Goal: Task Accomplishment & Management: Complete application form

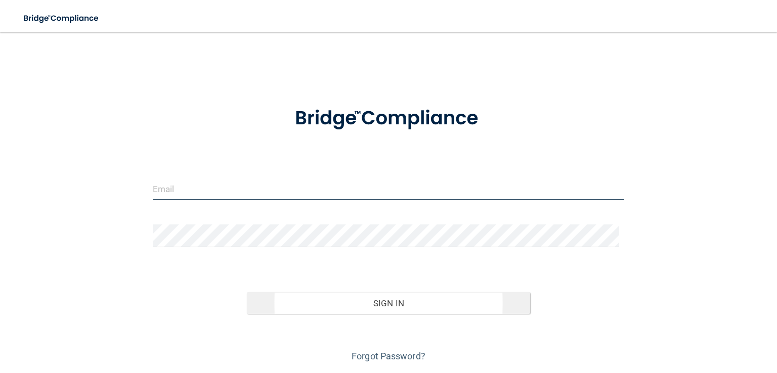
type input "[EMAIL_ADDRESS][DOMAIN_NAME]"
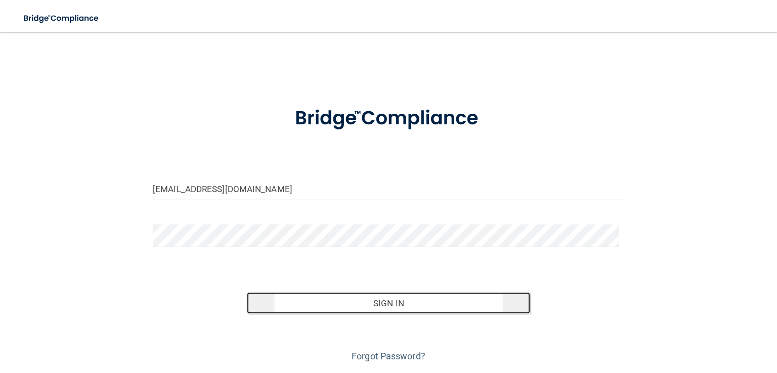
click at [360, 308] on button "Sign In" at bounding box center [388, 303] width 283 height 22
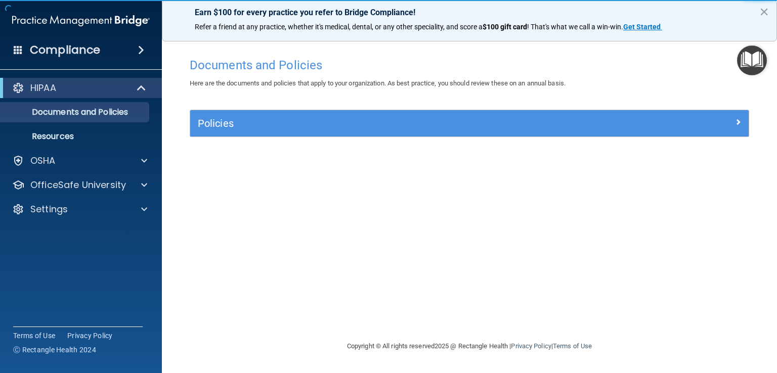
click at [749, 67] on img "Open Resource Center" at bounding box center [752, 61] width 30 height 30
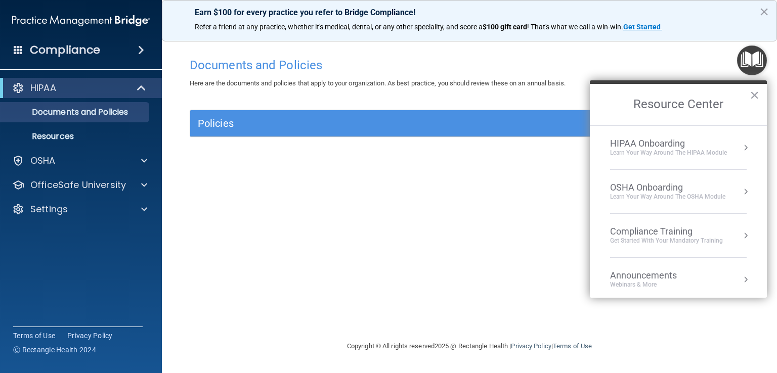
click at [673, 234] on div "Compliance Training" at bounding box center [666, 231] width 113 height 11
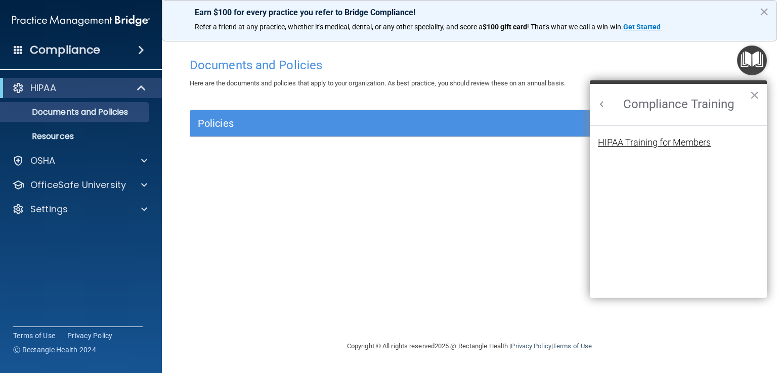
click at [650, 144] on div "HIPAA Training for Members" at bounding box center [654, 142] width 113 height 9
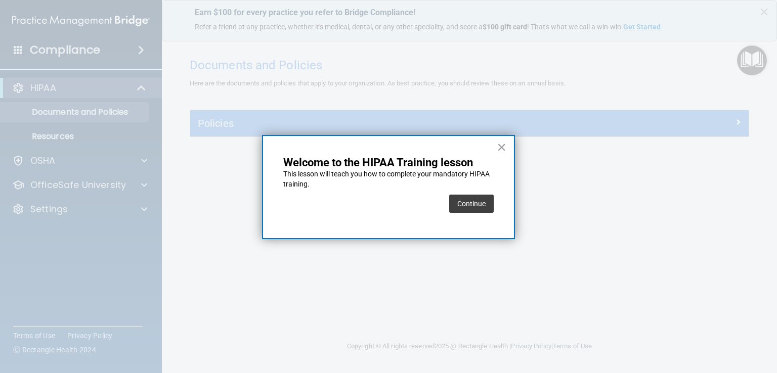
click at [467, 205] on button "Continue" at bounding box center [471, 204] width 45 height 18
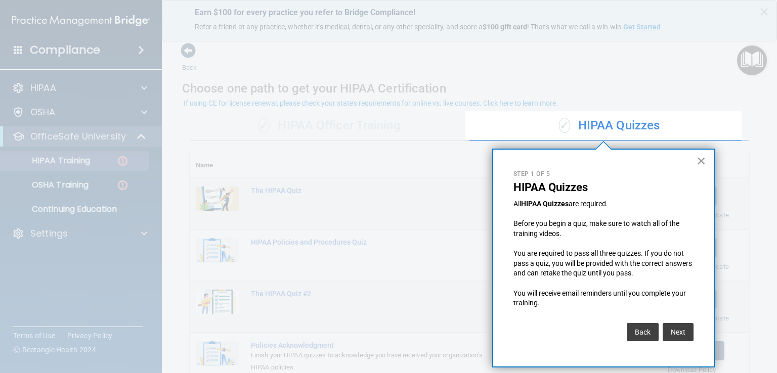
click at [703, 159] on button "×" at bounding box center [702, 161] width 10 height 16
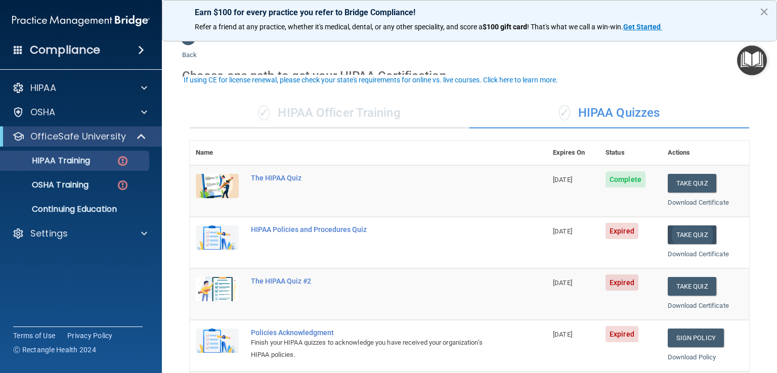
scroll to position [25, 0]
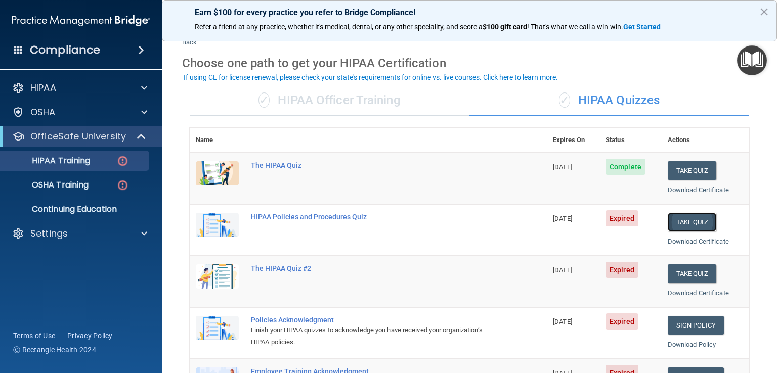
click at [682, 223] on button "Take Quiz" at bounding box center [692, 222] width 49 height 19
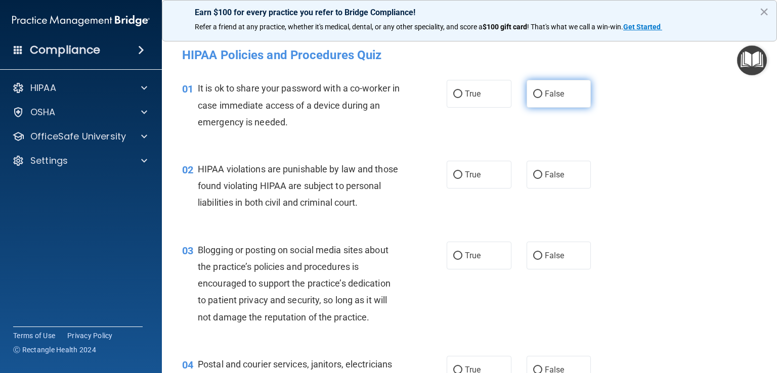
click at [557, 96] on span "False" at bounding box center [555, 94] width 20 height 10
click at [542, 96] on input "False" at bounding box center [537, 95] width 9 height 8
radio input "true"
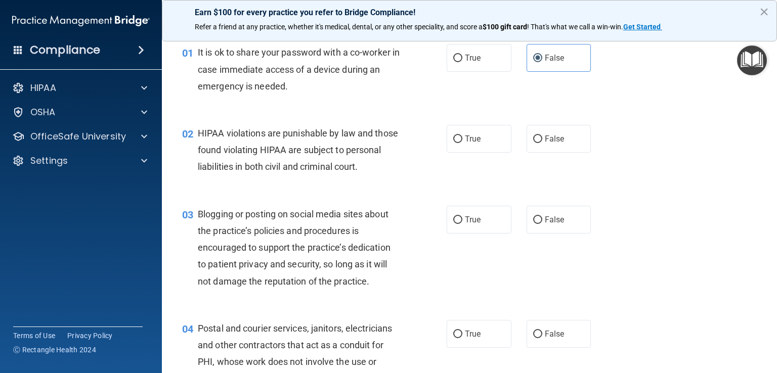
scroll to position [38, 0]
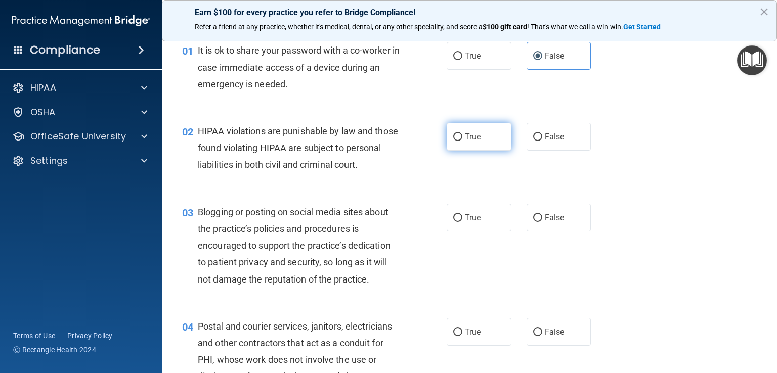
click at [489, 140] on label "True" at bounding box center [479, 137] width 65 height 28
click at [462, 140] on input "True" at bounding box center [457, 138] width 9 height 8
radio input "true"
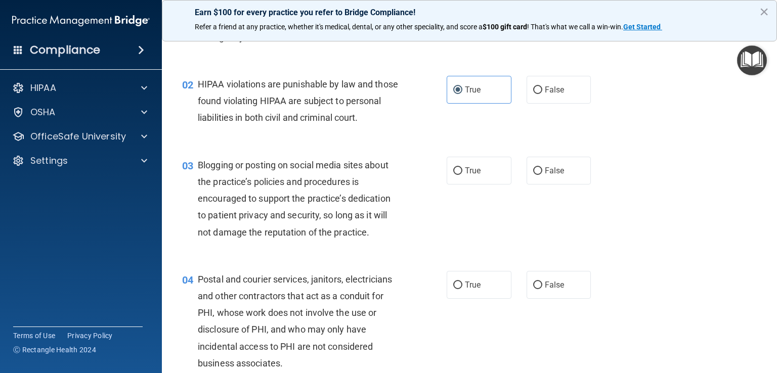
scroll to position [101, 0]
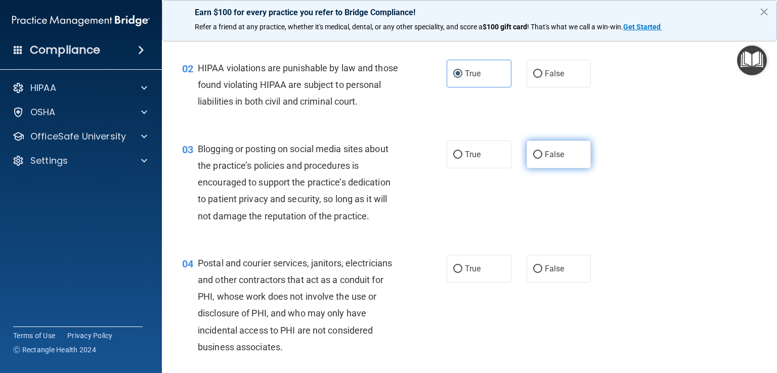
click at [535, 159] on input "False" at bounding box center [537, 155] width 9 height 8
radio input "true"
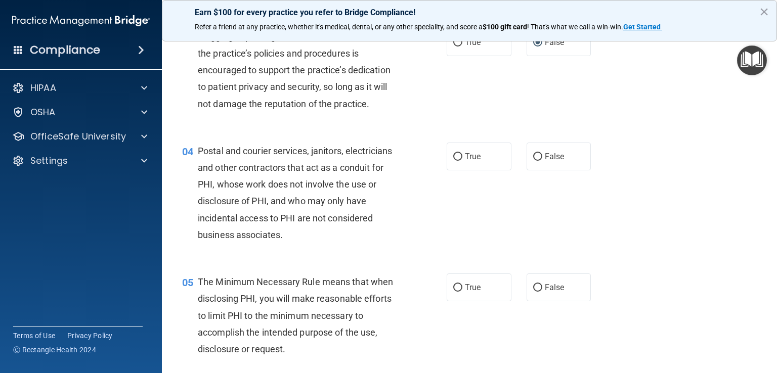
scroll to position [214, 0]
click at [564, 169] on label "False" at bounding box center [559, 156] width 65 height 28
click at [542, 160] on input "False" at bounding box center [537, 156] width 9 height 8
radio input "true"
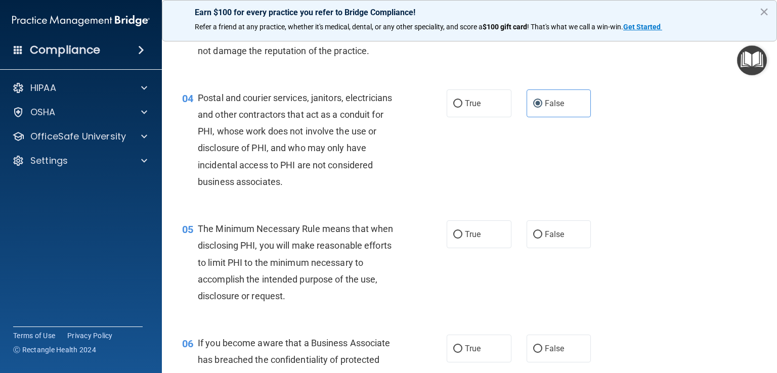
scroll to position [303, 0]
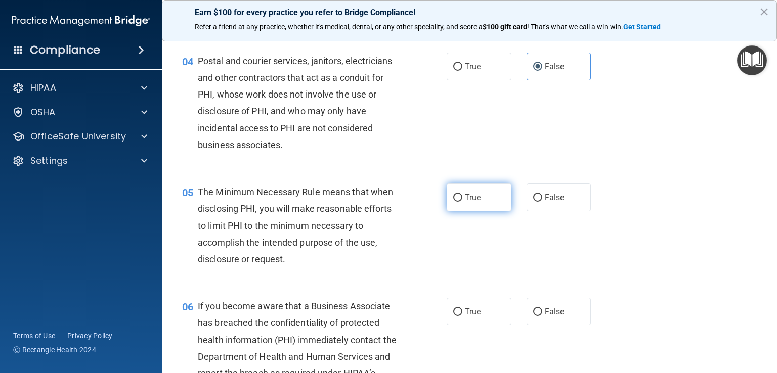
click at [493, 209] on label "True" at bounding box center [479, 198] width 65 height 28
click at [462, 202] on input "True" at bounding box center [457, 198] width 9 height 8
radio input "true"
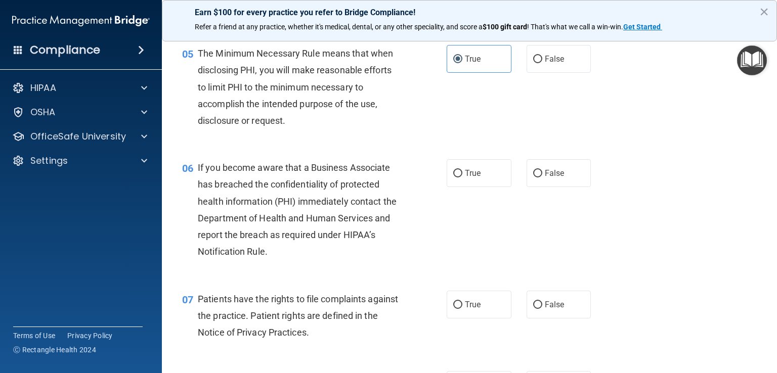
scroll to position [443, 0]
click at [484, 187] on label "True" at bounding box center [479, 173] width 65 height 28
click at [462, 177] on input "True" at bounding box center [457, 173] width 9 height 8
radio input "true"
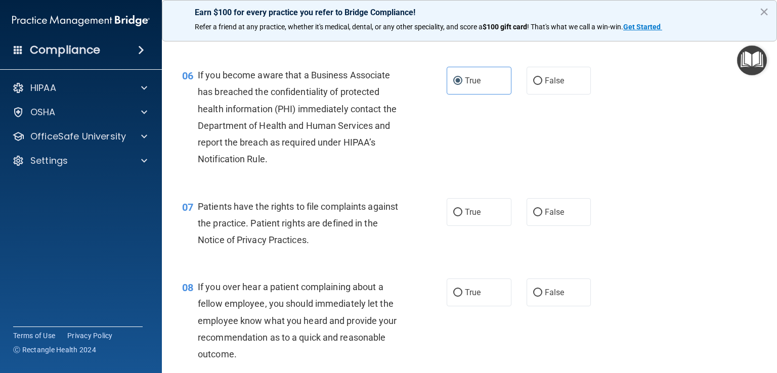
scroll to position [556, 0]
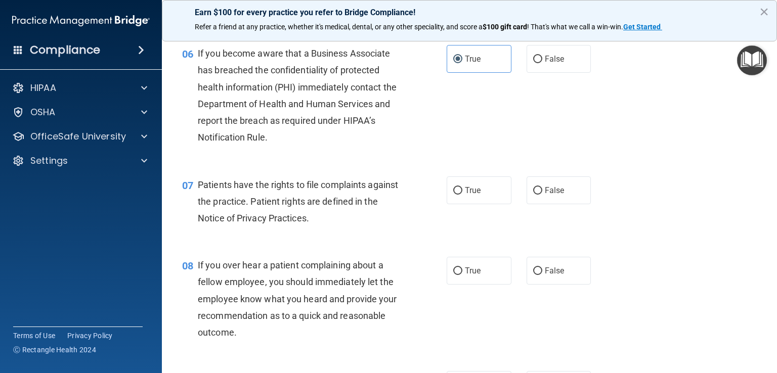
click at [664, 158] on div "06 If you become aware that a Business Associate has breached the confidentiali…" at bounding box center [470, 97] width 590 height 131
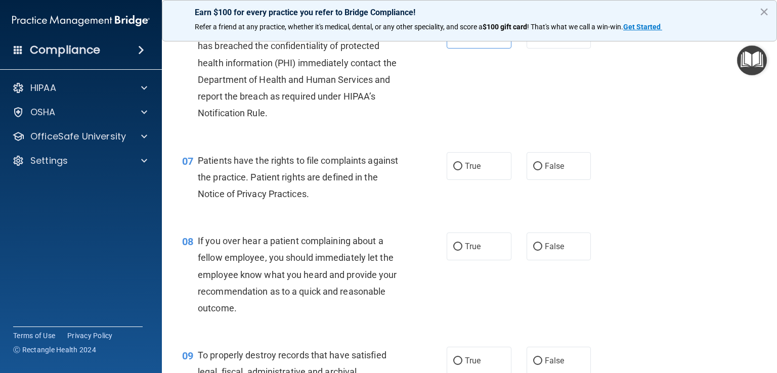
scroll to position [582, 0]
click at [473, 179] on label "True" at bounding box center [479, 165] width 65 height 28
click at [462, 169] on input "True" at bounding box center [457, 166] width 9 height 8
radio input "true"
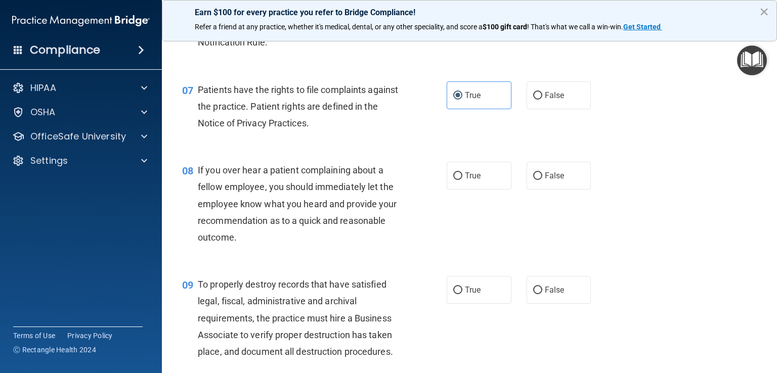
scroll to position [639, 0]
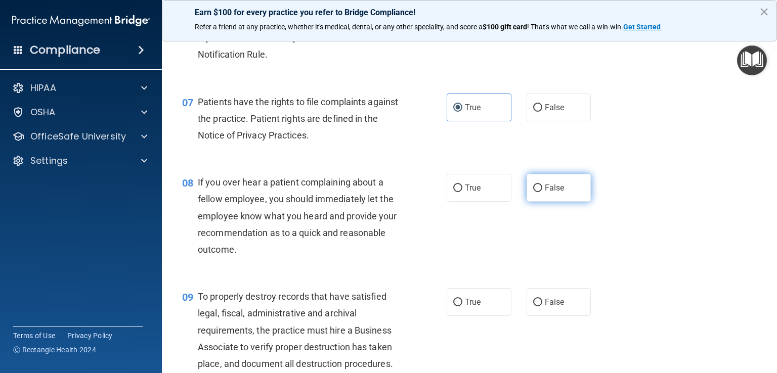
click at [560, 202] on label "False" at bounding box center [559, 188] width 65 height 28
click at [542, 192] on input "False" at bounding box center [537, 189] width 9 height 8
radio input "true"
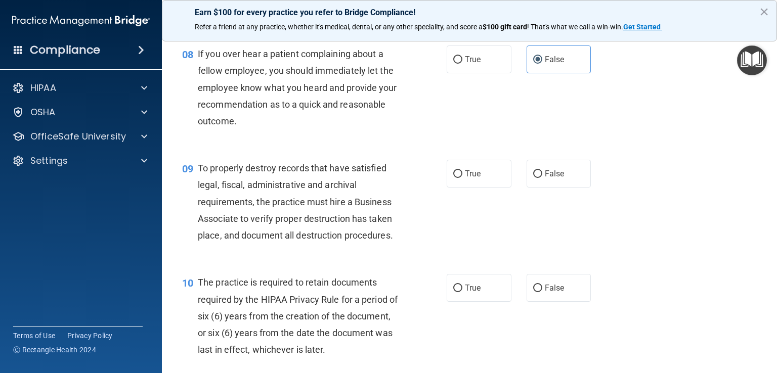
scroll to position [778, 0]
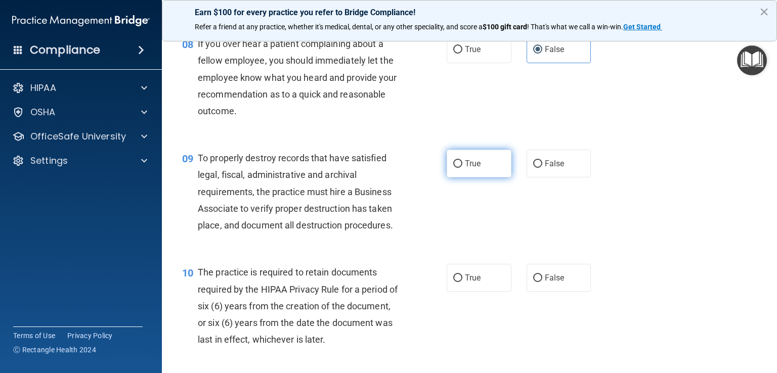
click at [485, 178] on label "True" at bounding box center [479, 164] width 65 height 28
click at [462, 168] on input "True" at bounding box center [457, 164] width 9 height 8
radio input "true"
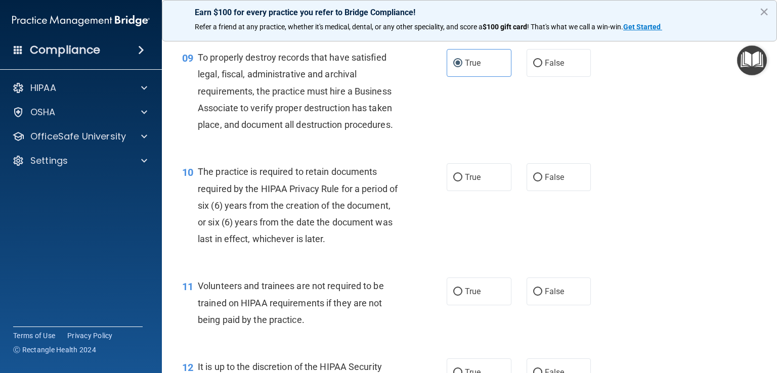
scroll to position [879, 0]
click at [569, 191] on label "False" at bounding box center [559, 177] width 65 height 28
click at [542, 181] on input "False" at bounding box center [537, 177] width 9 height 8
radio input "true"
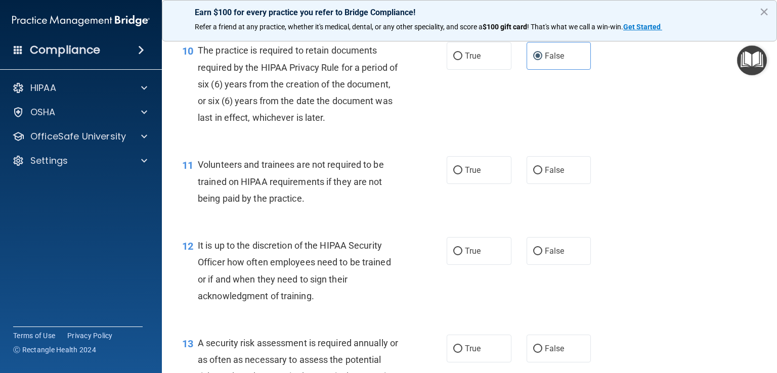
scroll to position [1044, 0]
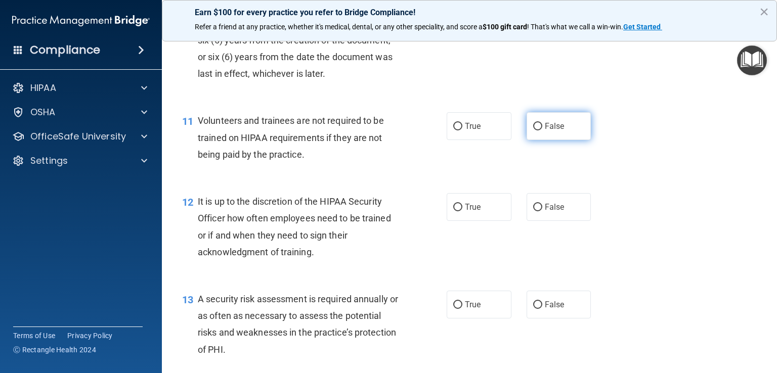
click at [559, 140] on label "False" at bounding box center [559, 126] width 65 height 28
click at [542, 131] on input "False" at bounding box center [537, 127] width 9 height 8
radio input "true"
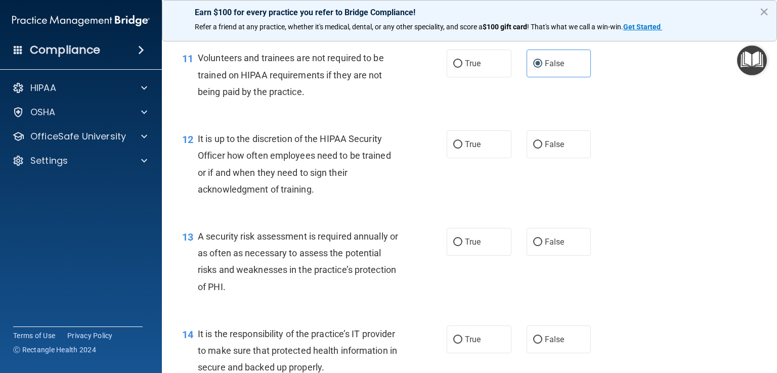
scroll to position [1132, 0]
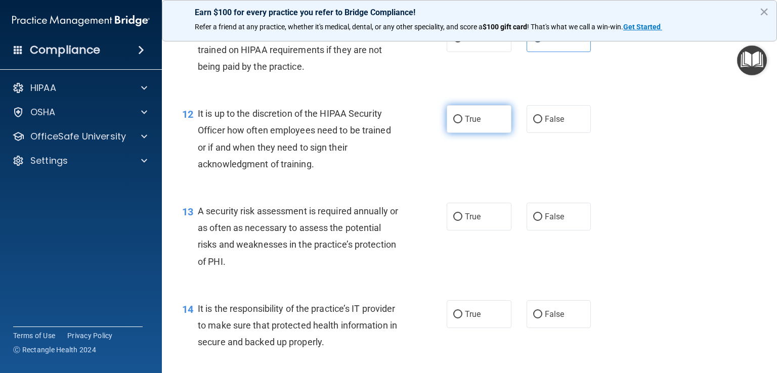
click at [477, 133] on label "True" at bounding box center [479, 119] width 65 height 28
click at [462, 123] on input "True" at bounding box center [457, 120] width 9 height 8
radio input "true"
click at [488, 231] on label "True" at bounding box center [479, 217] width 65 height 28
click at [462, 221] on input "True" at bounding box center [457, 217] width 9 height 8
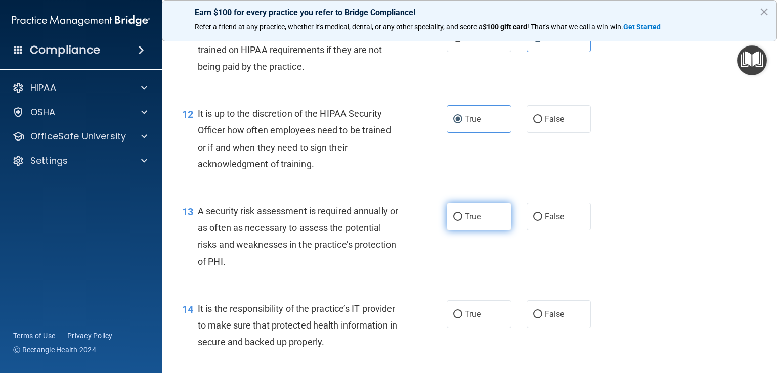
radio input "true"
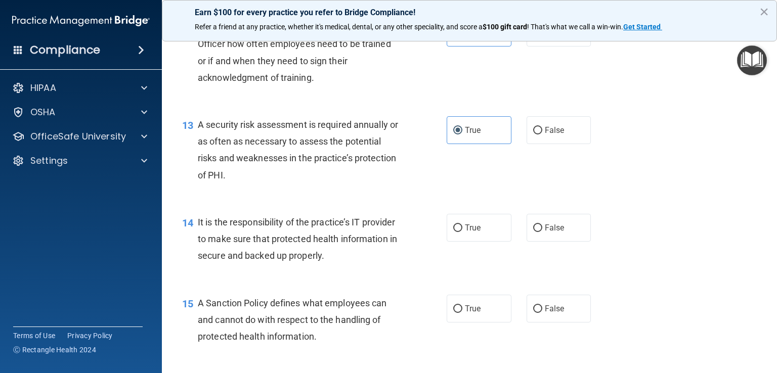
scroll to position [1221, 0]
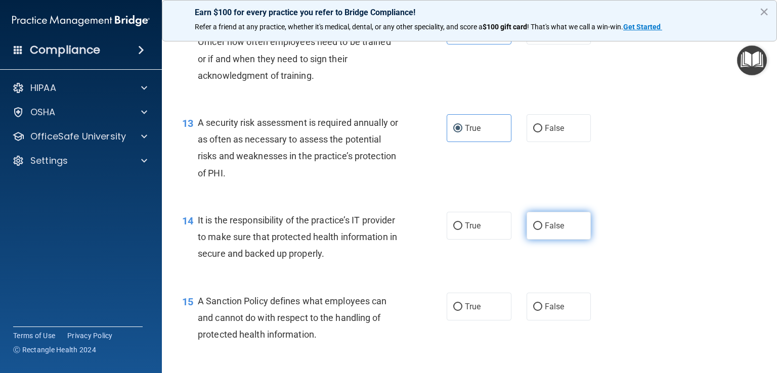
click at [568, 240] on label "False" at bounding box center [559, 226] width 65 height 28
click at [542, 230] on input "False" at bounding box center [537, 227] width 9 height 8
radio input "true"
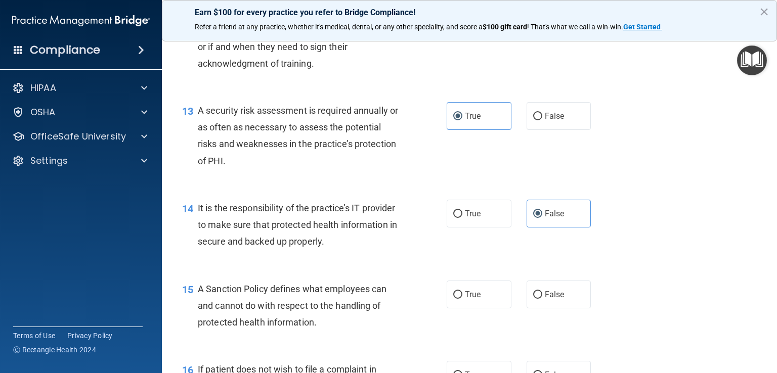
scroll to position [1309, 0]
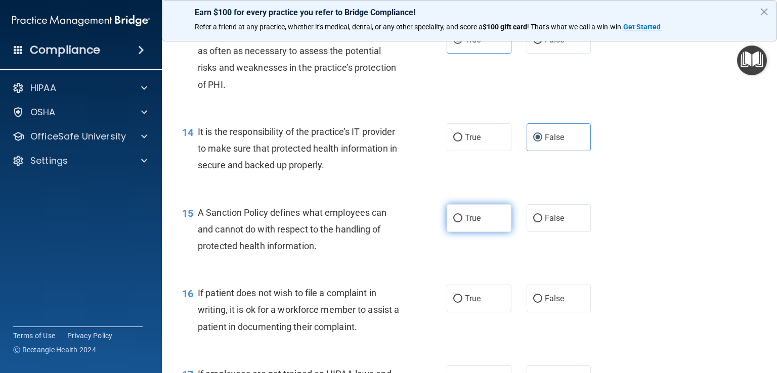
click at [477, 232] on label "True" at bounding box center [479, 218] width 65 height 28
click at [462, 223] on input "True" at bounding box center [457, 219] width 9 height 8
radio input "true"
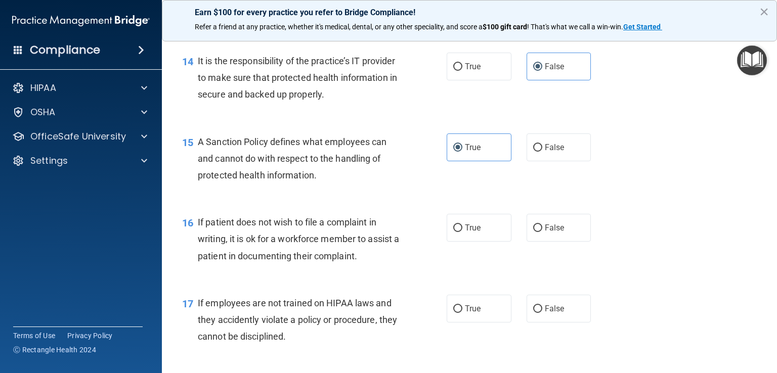
scroll to position [1398, 0]
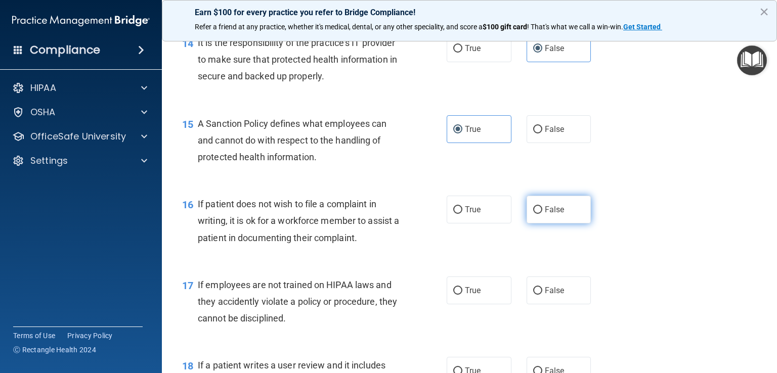
click at [552, 214] on span "False" at bounding box center [555, 210] width 20 height 10
click at [542, 214] on input "False" at bounding box center [537, 210] width 9 height 8
radio input "true"
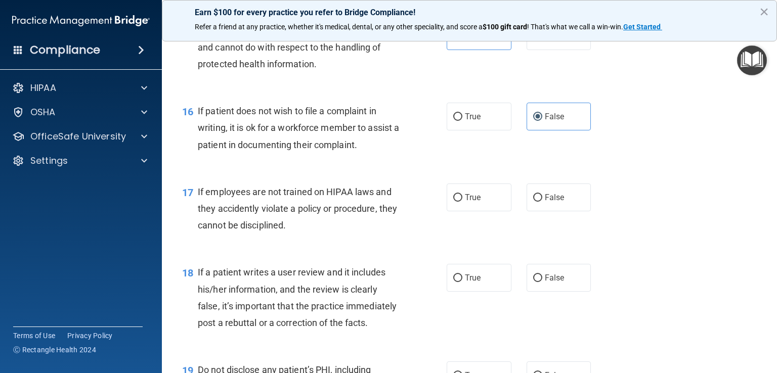
scroll to position [1499, 0]
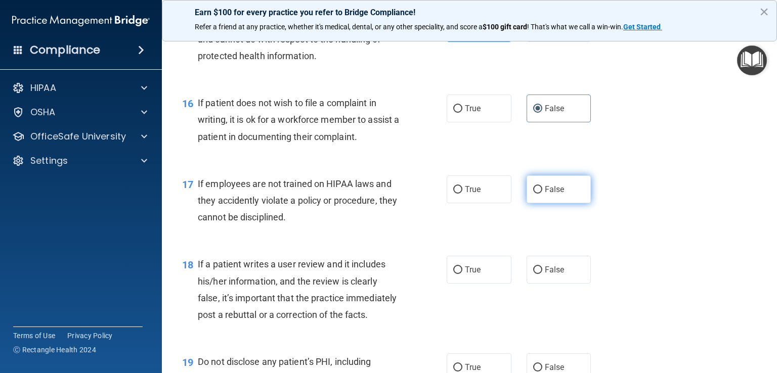
click at [556, 203] on label "False" at bounding box center [559, 190] width 65 height 28
click at [542, 194] on input "False" at bounding box center [537, 190] width 9 height 8
radio input "true"
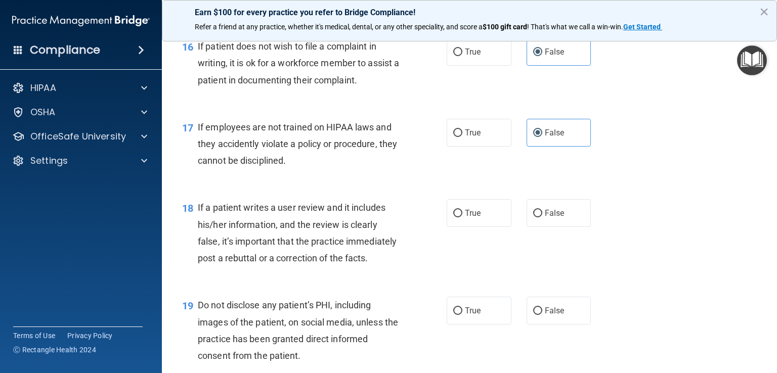
scroll to position [1575, 0]
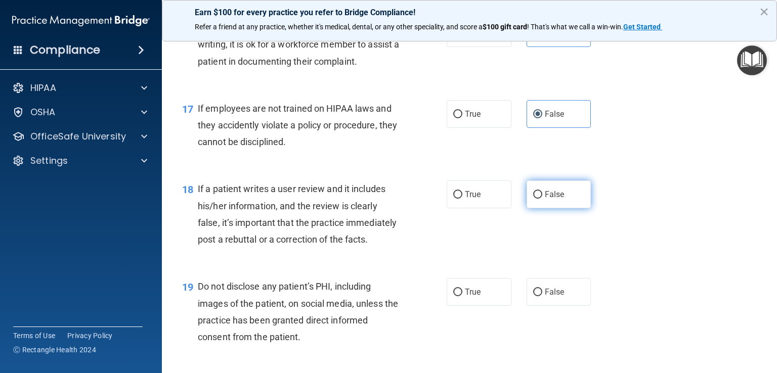
click at [569, 208] on label "False" at bounding box center [559, 195] width 65 height 28
click at [542, 199] on input "False" at bounding box center [537, 195] width 9 height 8
radio input "true"
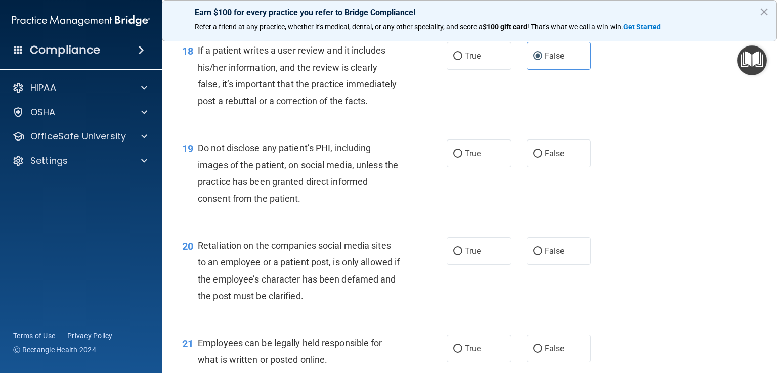
scroll to position [1714, 0]
click at [461, 167] on label "True" at bounding box center [479, 153] width 65 height 28
click at [461, 157] on input "True" at bounding box center [457, 154] width 9 height 8
radio input "true"
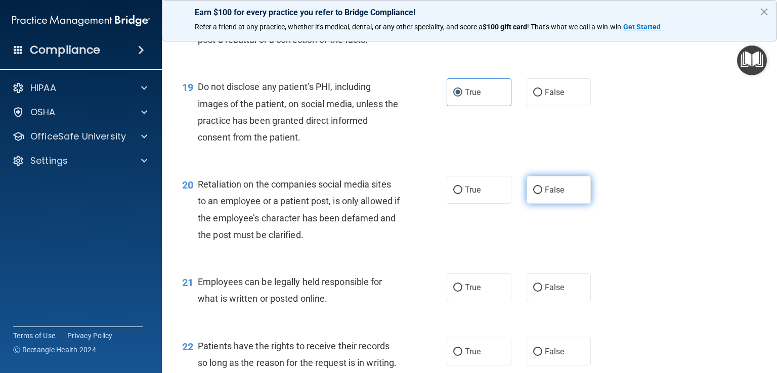
scroll to position [1777, 0]
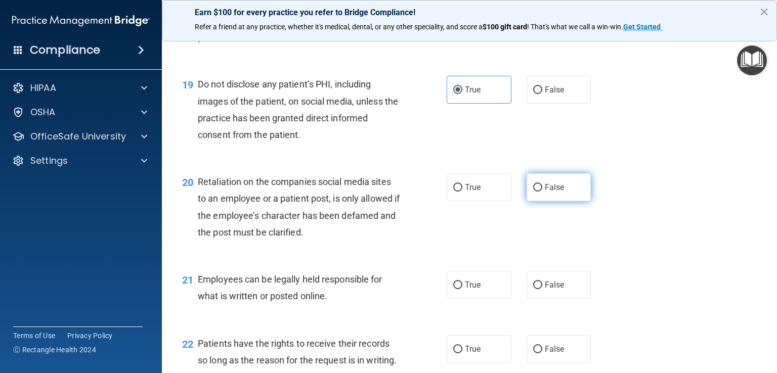
click at [553, 201] on label "False" at bounding box center [559, 187] width 65 height 28
click at [542, 192] on input "False" at bounding box center [537, 188] width 9 height 8
radio input "true"
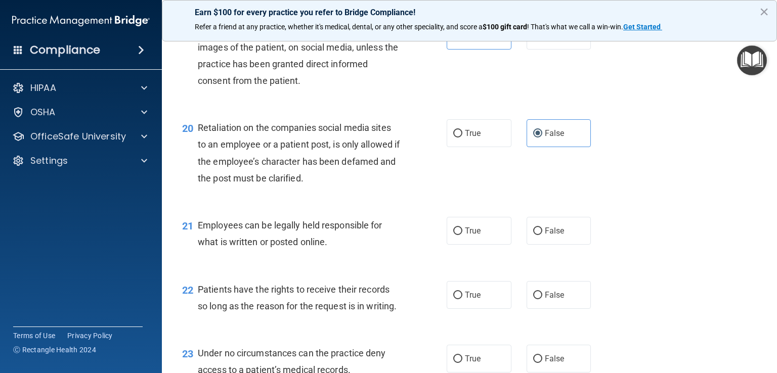
scroll to position [1865, 0]
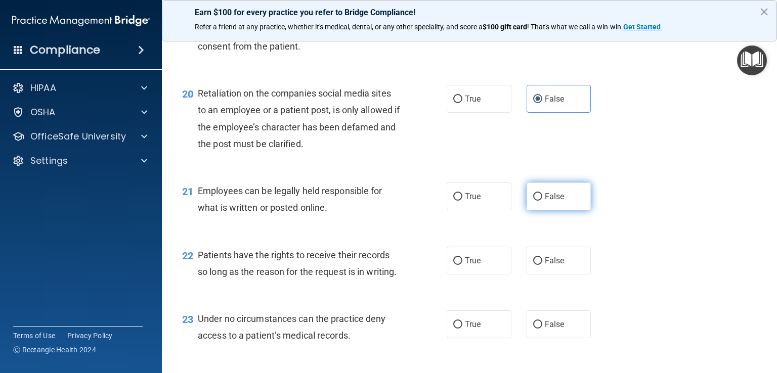
click at [576, 210] on label "False" at bounding box center [559, 197] width 65 height 28
click at [542, 201] on input "False" at bounding box center [537, 197] width 9 height 8
radio input "true"
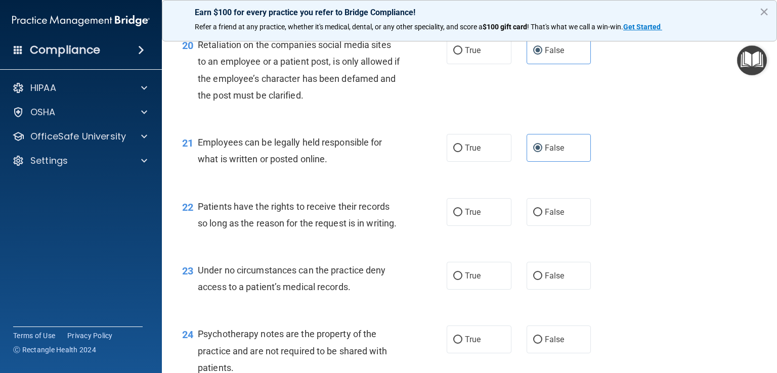
scroll to position [1929, 0]
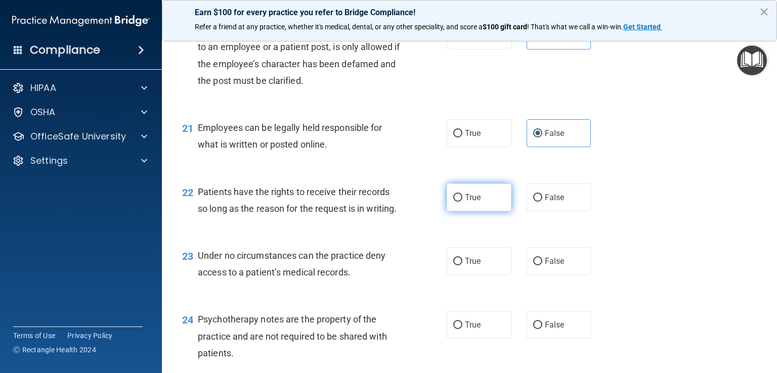
click at [498, 211] on label "True" at bounding box center [479, 198] width 65 height 28
click at [462, 202] on input "True" at bounding box center [457, 198] width 9 height 8
radio input "true"
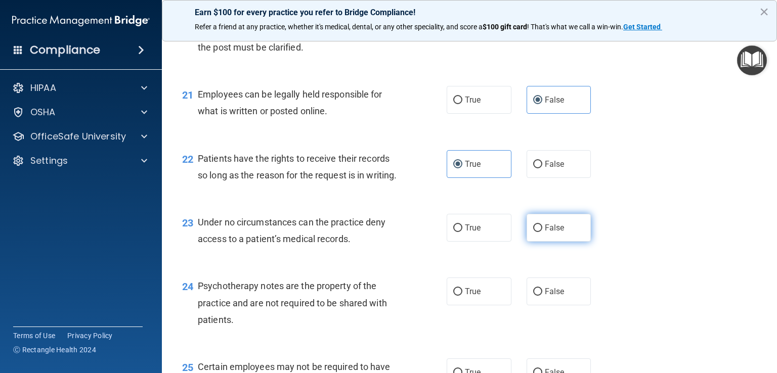
scroll to position [1979, 0]
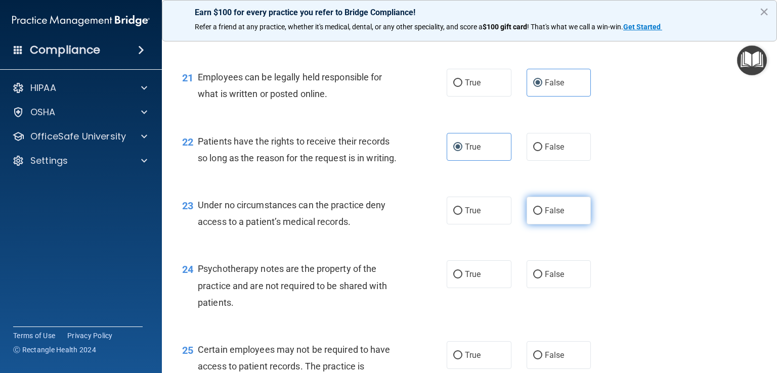
click at [556, 215] on span "False" at bounding box center [555, 211] width 20 height 10
click at [542, 215] on input "False" at bounding box center [537, 211] width 9 height 8
radio input "true"
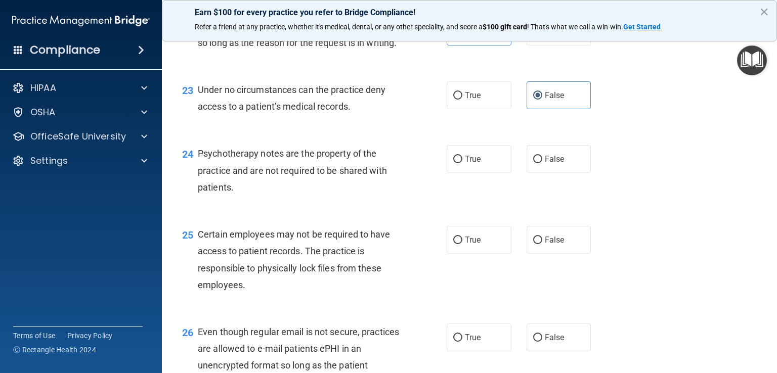
scroll to position [2118, 0]
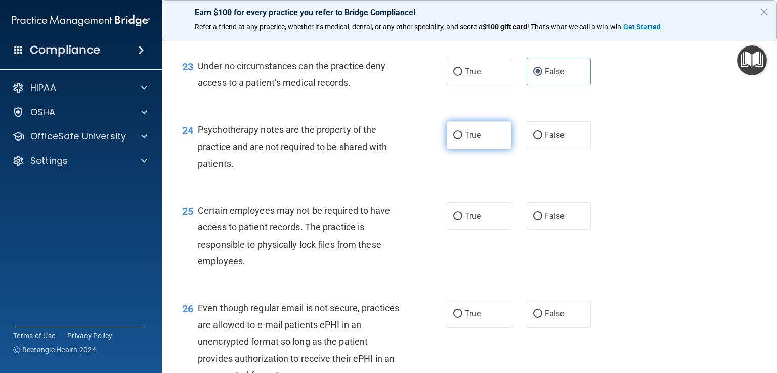
click at [469, 149] on label "True" at bounding box center [479, 135] width 65 height 28
click at [462, 140] on input "True" at bounding box center [457, 136] width 9 height 8
radio input "true"
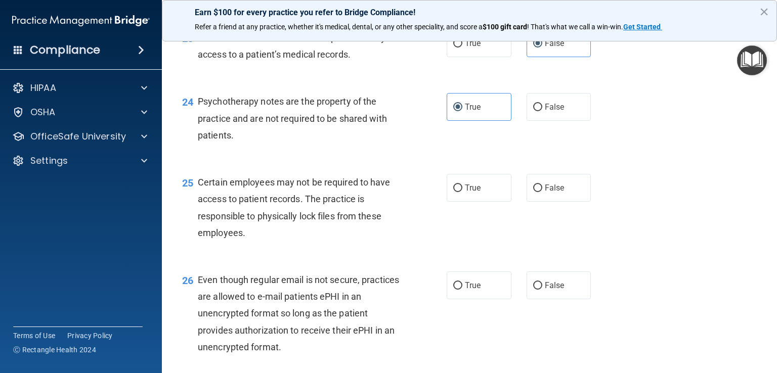
scroll to position [2169, 0]
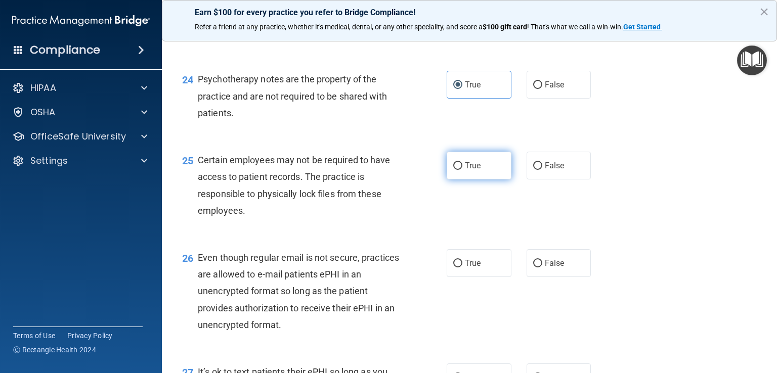
click at [493, 180] on label "True" at bounding box center [479, 166] width 65 height 28
click at [462, 170] on input "True" at bounding box center [457, 166] width 9 height 8
radio input "true"
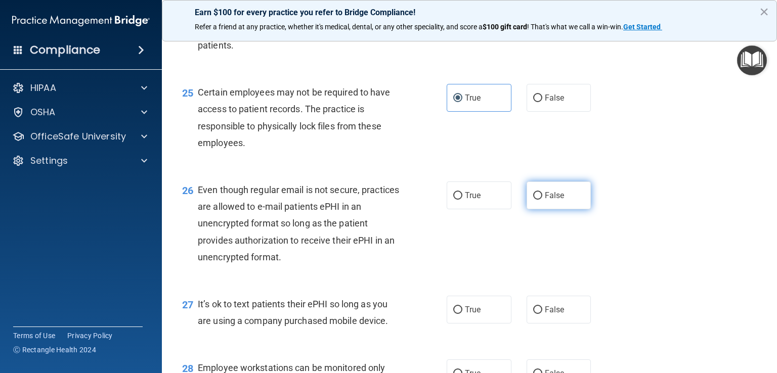
scroll to position [2258, 0]
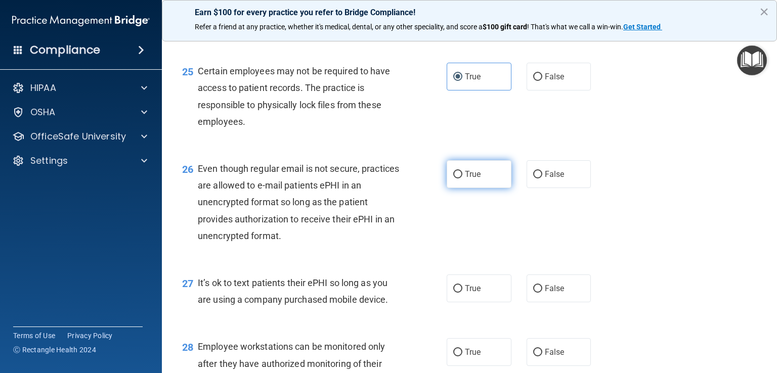
click at [495, 188] on label "True" at bounding box center [479, 174] width 65 height 28
click at [462, 179] on input "True" at bounding box center [457, 175] width 9 height 8
radio input "true"
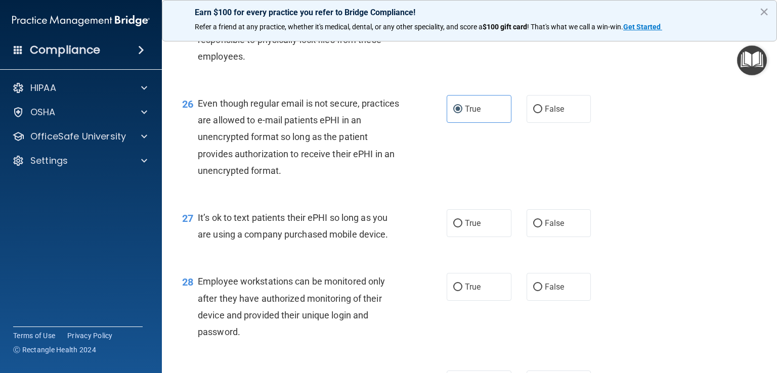
scroll to position [2346, 0]
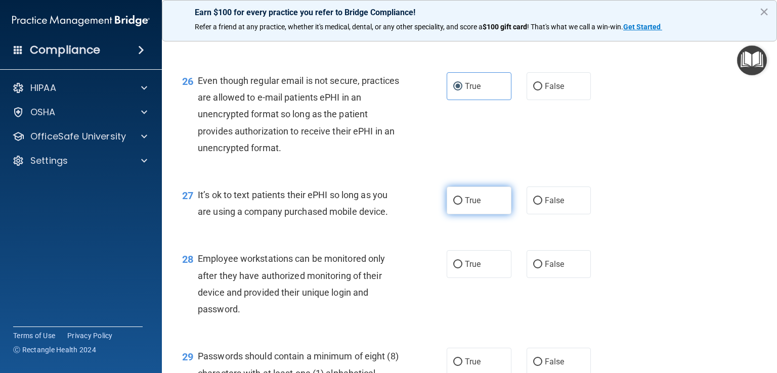
click at [492, 214] on label "True" at bounding box center [479, 201] width 65 height 28
click at [462, 205] on input "True" at bounding box center [457, 201] width 9 height 8
radio input "true"
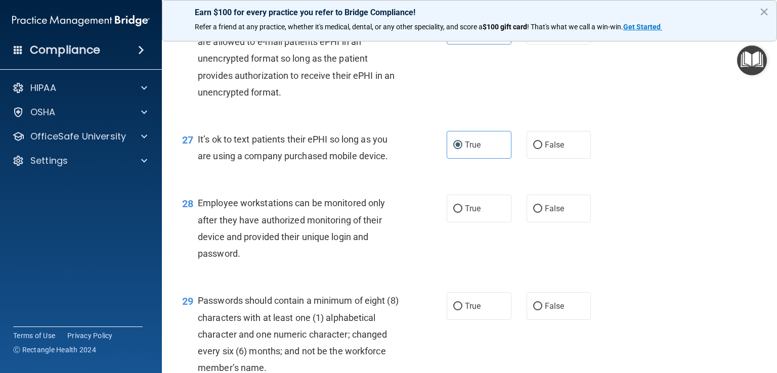
scroll to position [2460, 0]
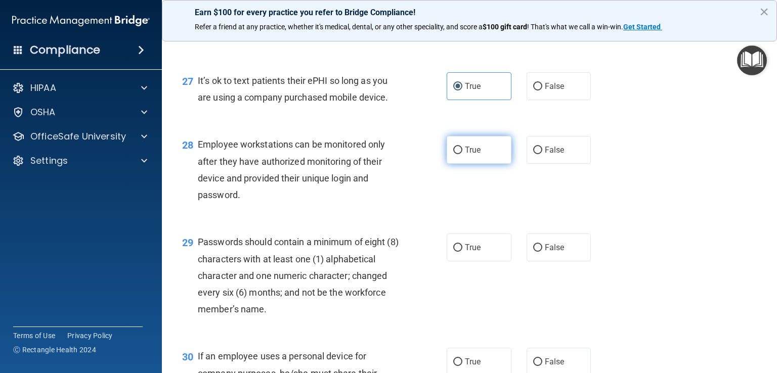
click at [465, 164] on label "True" at bounding box center [479, 150] width 65 height 28
click at [462, 154] on input "True" at bounding box center [457, 151] width 9 height 8
radio input "true"
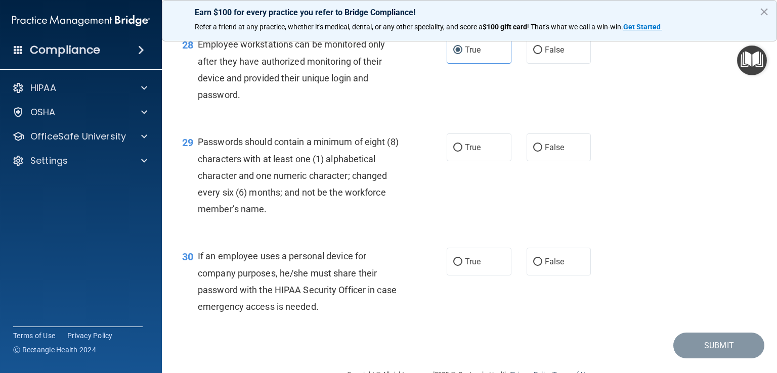
scroll to position [2561, 0]
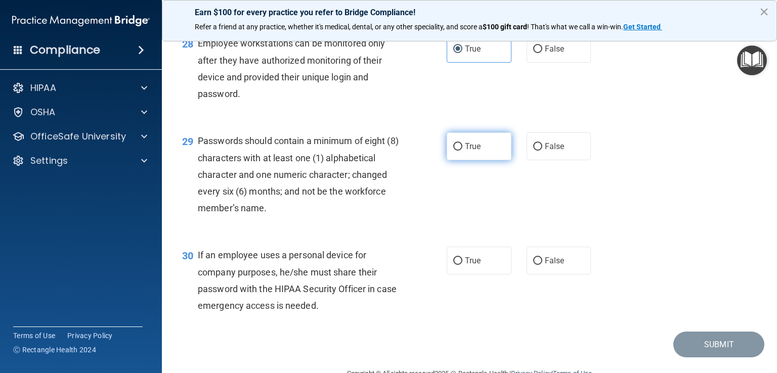
drag, startPoint x: 482, startPoint y: 203, endPoint x: 502, endPoint y: 218, distance: 24.6
click at [482, 160] on label "True" at bounding box center [479, 147] width 65 height 28
click at [462, 151] on input "True" at bounding box center [457, 147] width 9 height 8
radio input "true"
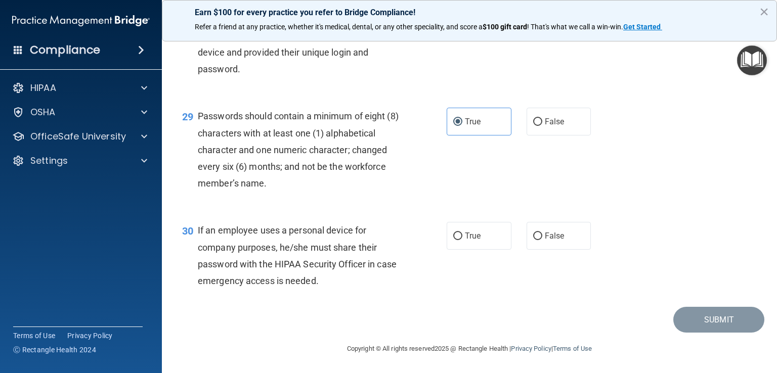
scroll to position [2637, 0]
click at [472, 242] on label "True" at bounding box center [479, 236] width 65 height 28
click at [462, 240] on input "True" at bounding box center [457, 237] width 9 height 8
radio input "true"
click at [705, 322] on button "Submit" at bounding box center [718, 320] width 91 height 26
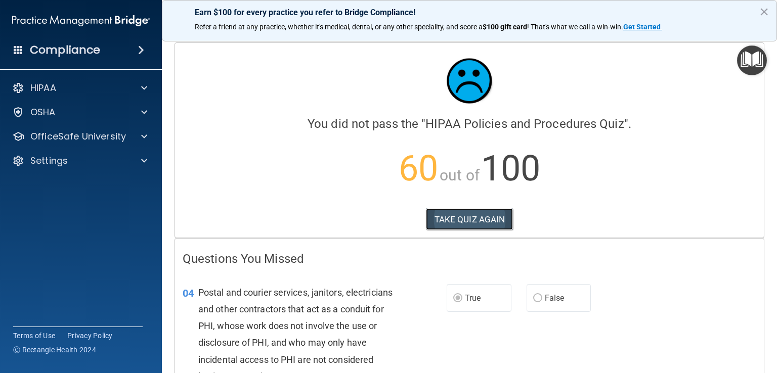
click at [486, 216] on button "TAKE QUIZ AGAIN" at bounding box center [470, 219] width 88 height 22
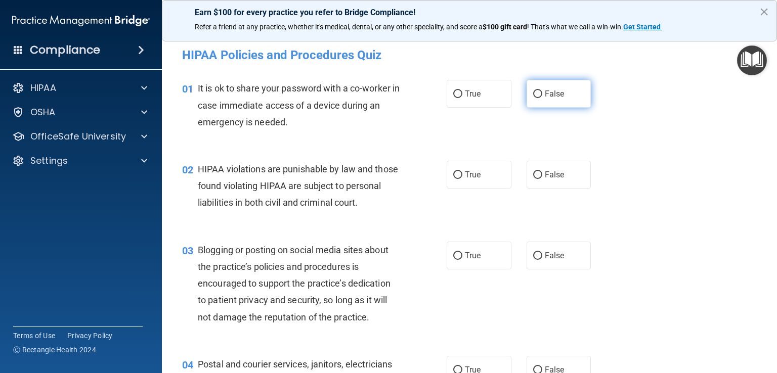
click at [574, 92] on label "False" at bounding box center [559, 94] width 65 height 28
click at [542, 92] on input "False" at bounding box center [537, 95] width 9 height 8
radio input "true"
click at [477, 173] on label "True" at bounding box center [479, 175] width 65 height 28
click at [462, 173] on input "True" at bounding box center [457, 175] width 9 height 8
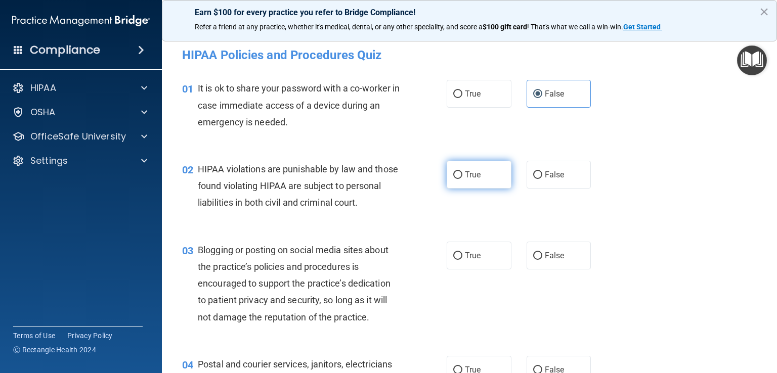
radio input "true"
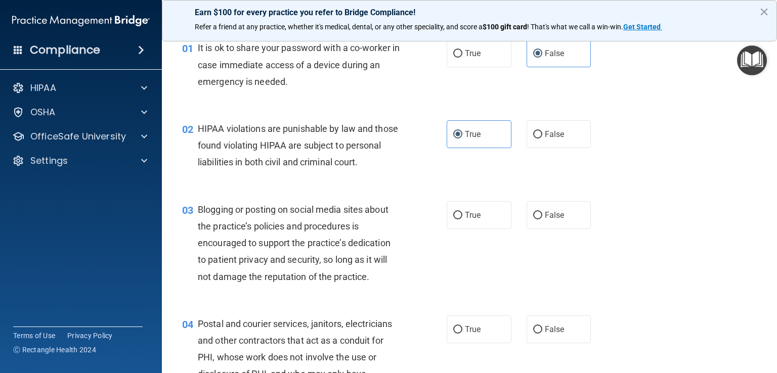
scroll to position [63, 0]
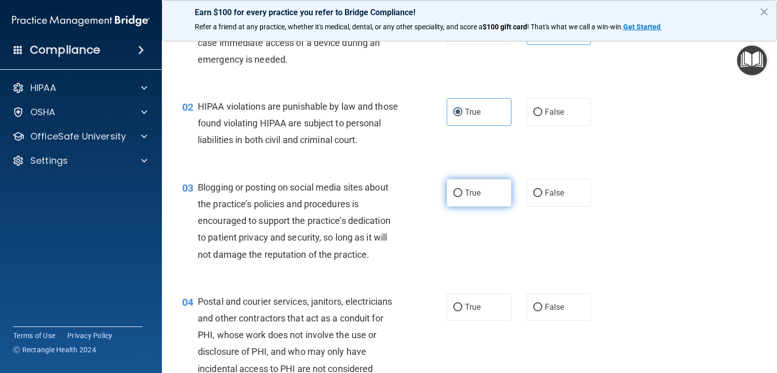
click at [476, 198] on span "True" at bounding box center [473, 193] width 16 height 10
click at [462, 197] on input "True" at bounding box center [457, 194] width 9 height 8
radio input "true"
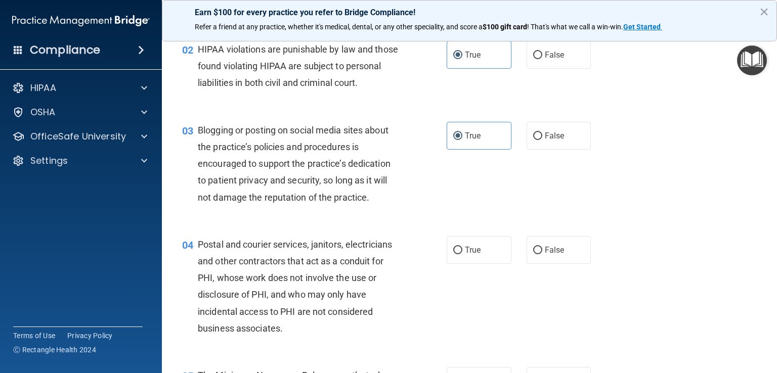
scroll to position [152, 0]
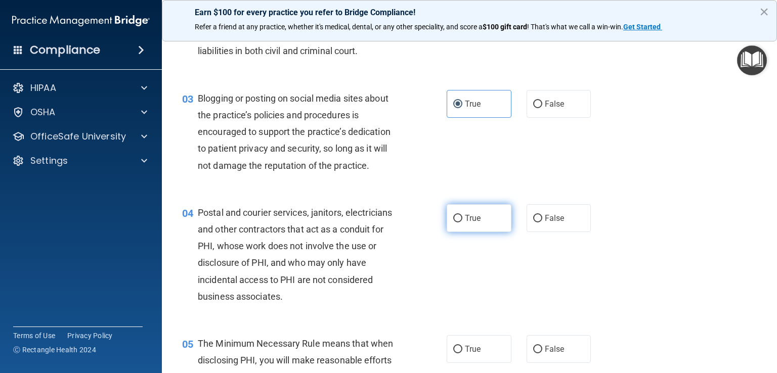
click at [482, 232] on label "True" at bounding box center [479, 218] width 65 height 28
click at [462, 223] on input "True" at bounding box center [457, 219] width 9 height 8
radio input "true"
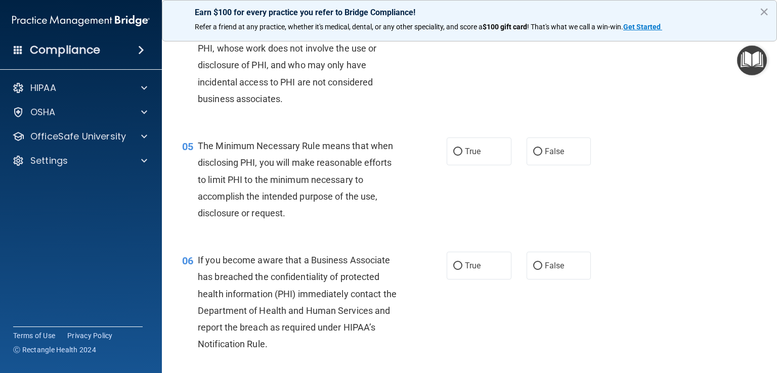
scroll to position [354, 0]
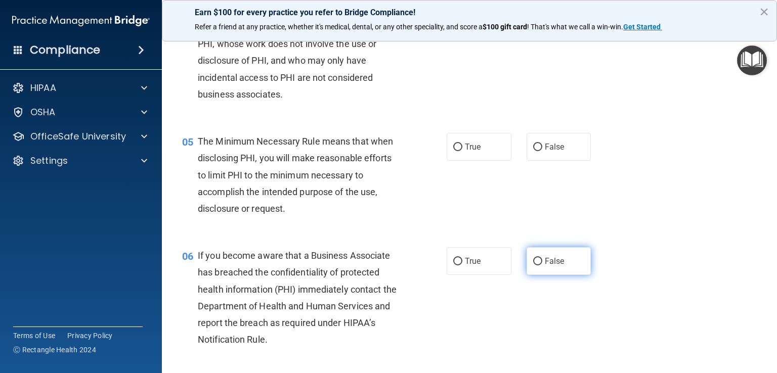
click at [566, 275] on label "False" at bounding box center [559, 261] width 65 height 28
click at [542, 266] on input "False" at bounding box center [537, 262] width 9 height 8
radio input "true"
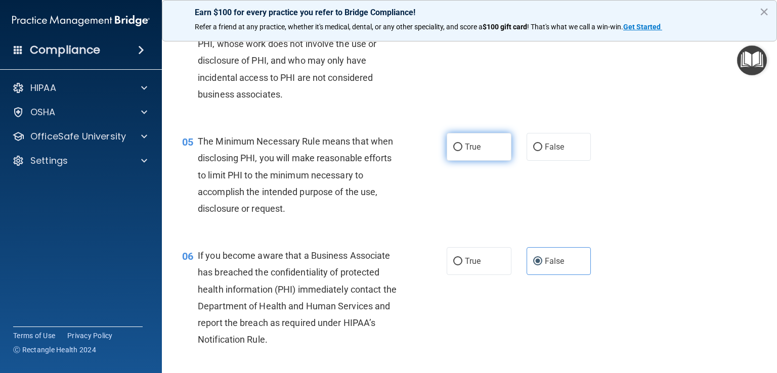
click at [469, 152] on span "True" at bounding box center [473, 147] width 16 height 10
click at [462, 151] on input "True" at bounding box center [457, 148] width 9 height 8
radio input "true"
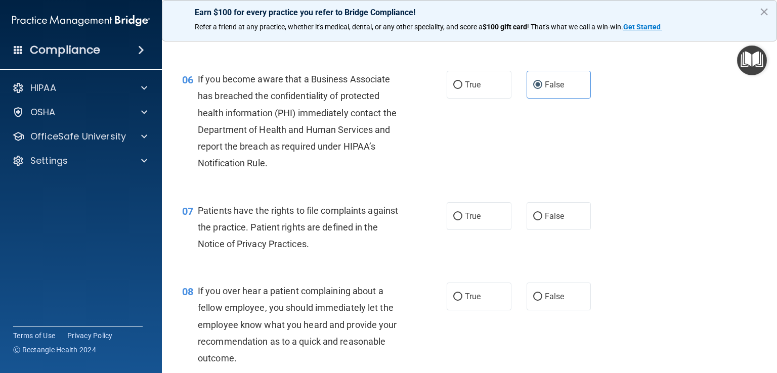
scroll to position [531, 0]
click at [461, 230] on label "True" at bounding box center [479, 216] width 65 height 28
click at [461, 220] on input "True" at bounding box center [457, 216] width 9 height 8
radio input "true"
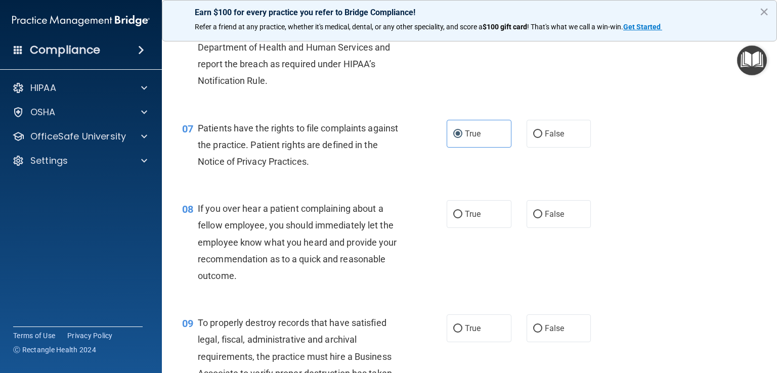
scroll to position [632, 0]
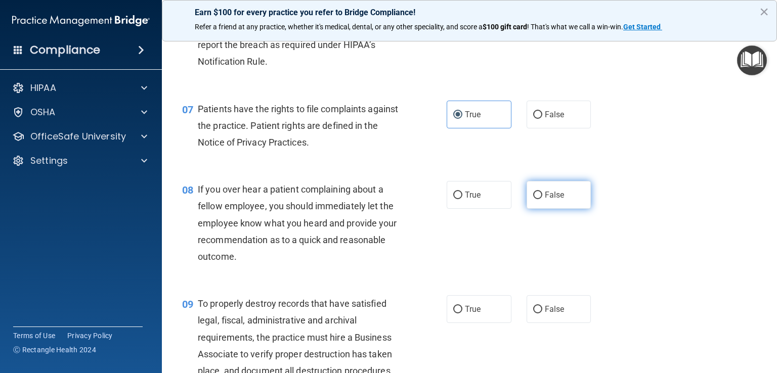
click at [552, 200] on span "False" at bounding box center [555, 195] width 20 height 10
click at [542, 199] on input "False" at bounding box center [537, 196] width 9 height 8
radio input "true"
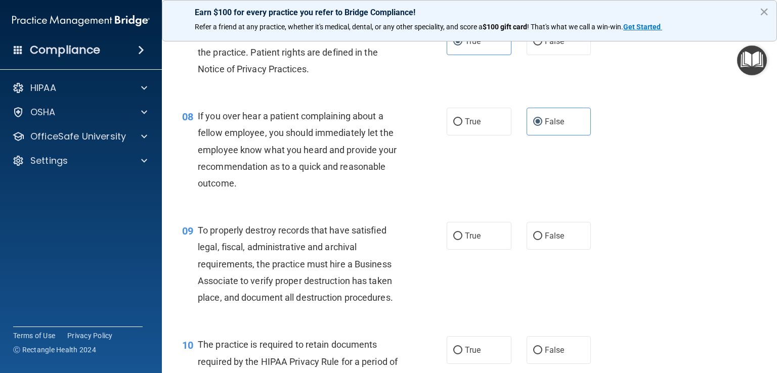
scroll to position [746, 0]
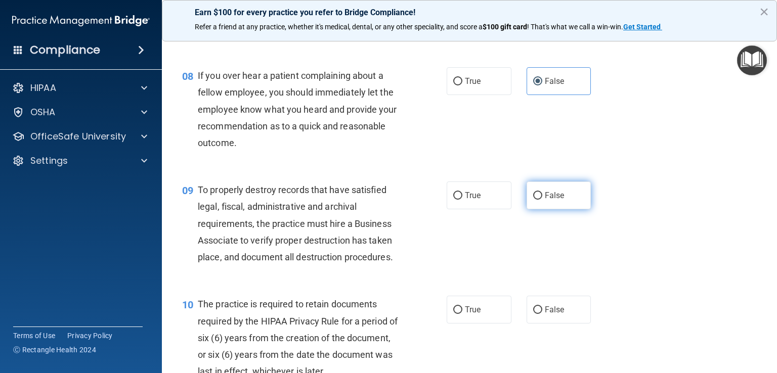
click at [564, 209] on label "False" at bounding box center [559, 196] width 65 height 28
click at [542, 200] on input "False" at bounding box center [537, 196] width 9 height 8
radio input "true"
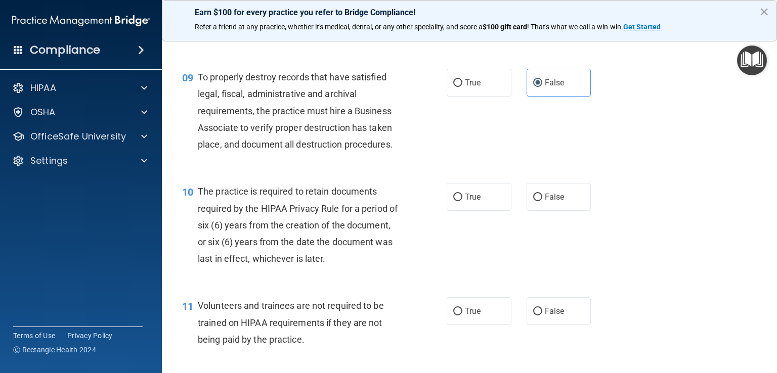
scroll to position [860, 0]
click at [471, 201] on span "True" at bounding box center [473, 196] width 16 height 10
click at [462, 200] on input "True" at bounding box center [457, 197] width 9 height 8
radio input "true"
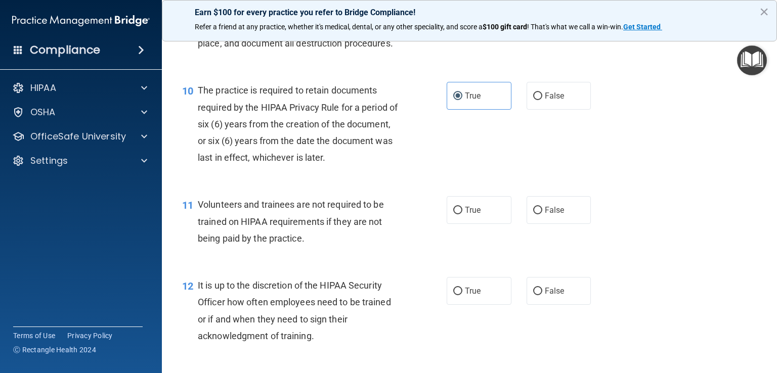
scroll to position [973, 0]
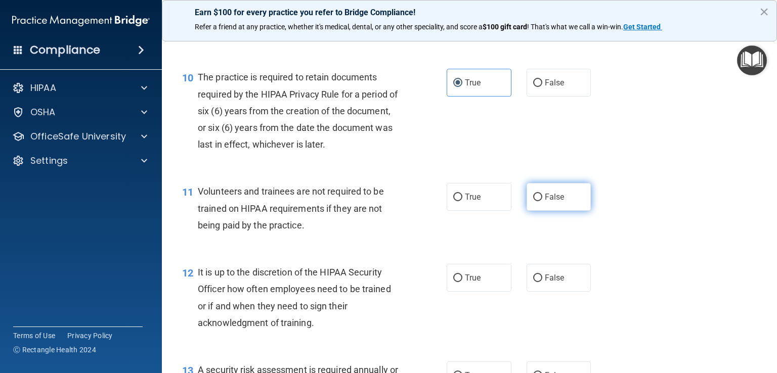
click at [552, 202] on span "False" at bounding box center [555, 197] width 20 height 10
click at [542, 201] on input "False" at bounding box center [537, 198] width 9 height 8
radio input "true"
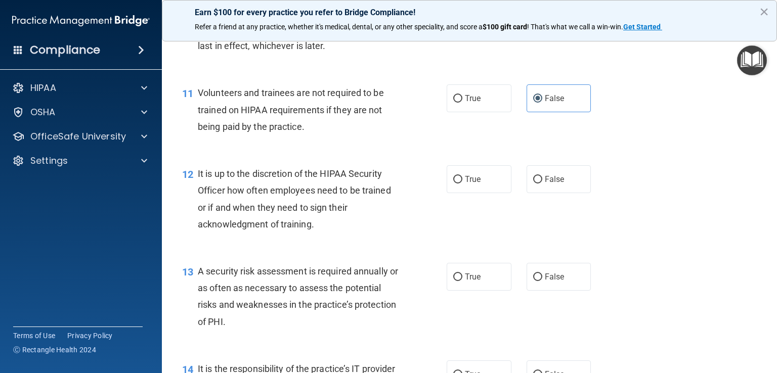
scroll to position [1074, 0]
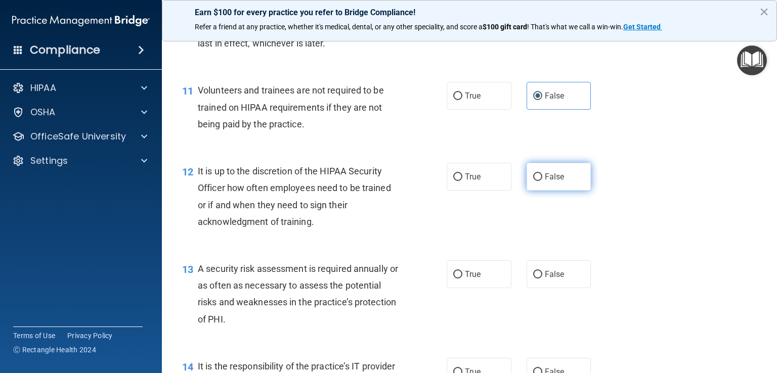
click at [556, 182] on span "False" at bounding box center [555, 177] width 20 height 10
click at [542, 181] on input "False" at bounding box center [537, 177] width 9 height 8
radio input "true"
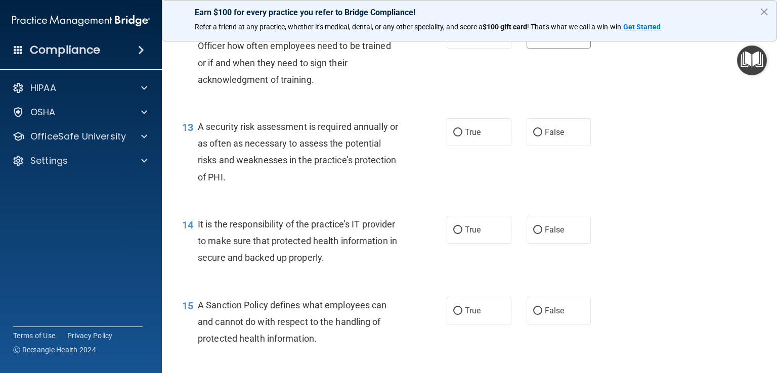
scroll to position [1214, 0]
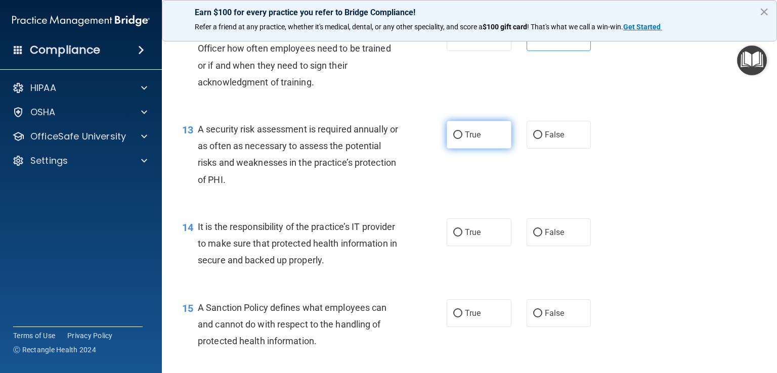
click at [496, 149] on label "True" at bounding box center [479, 135] width 65 height 28
click at [462, 139] on input "True" at bounding box center [457, 136] width 9 height 8
radio input "true"
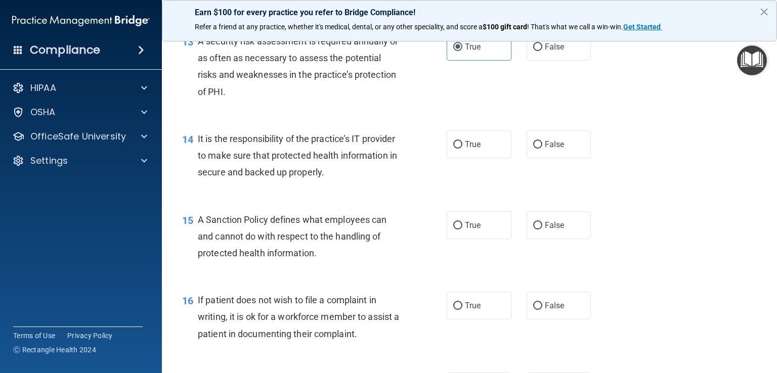
scroll to position [1302, 0]
click at [479, 158] on label "True" at bounding box center [479, 144] width 65 height 28
click at [462, 148] on input "True" at bounding box center [457, 145] width 9 height 8
radio input "true"
click at [564, 236] on label "False" at bounding box center [559, 225] width 65 height 28
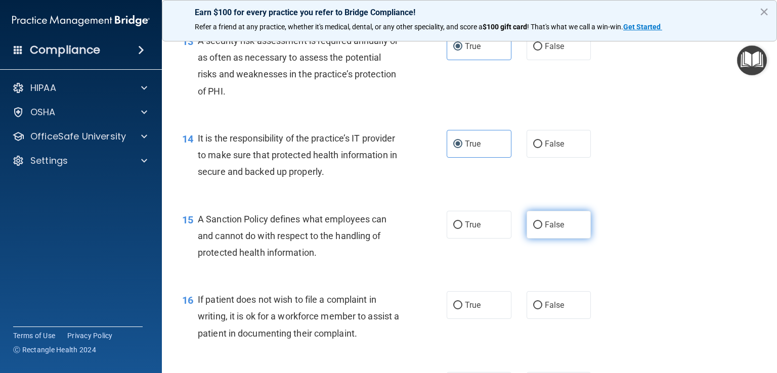
click at [542, 229] on input "False" at bounding box center [537, 226] width 9 height 8
radio input "true"
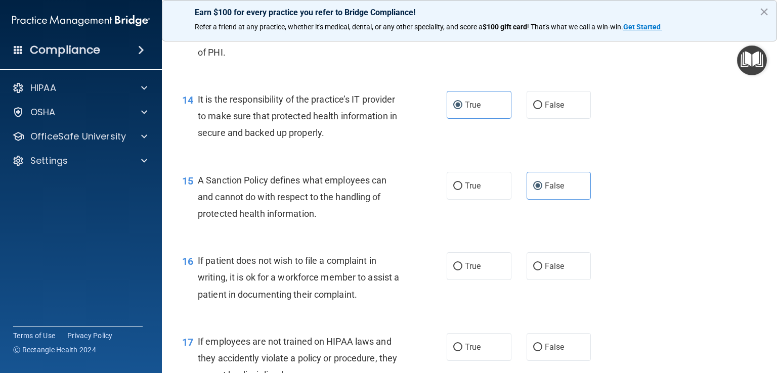
scroll to position [1353, 0]
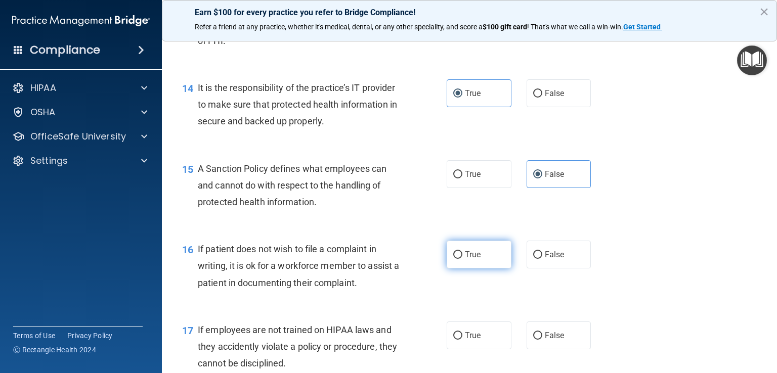
click at [485, 269] on label "True" at bounding box center [479, 255] width 65 height 28
click at [462, 259] on input "True" at bounding box center [457, 255] width 9 height 8
radio input "true"
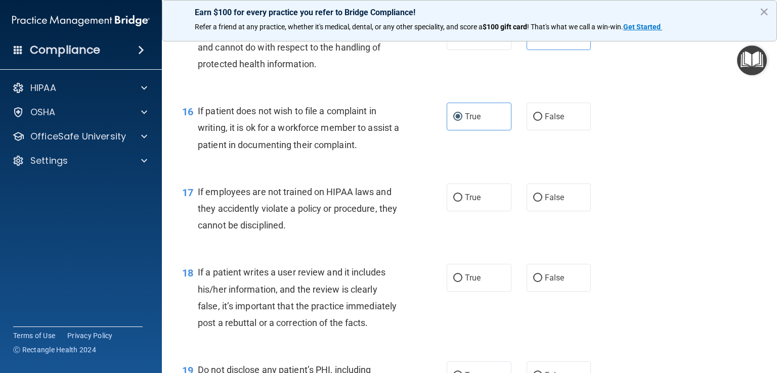
scroll to position [1492, 0]
click at [554, 201] on span "False" at bounding box center [555, 197] width 20 height 10
click at [542, 201] on input "False" at bounding box center [537, 197] width 9 height 8
radio input "true"
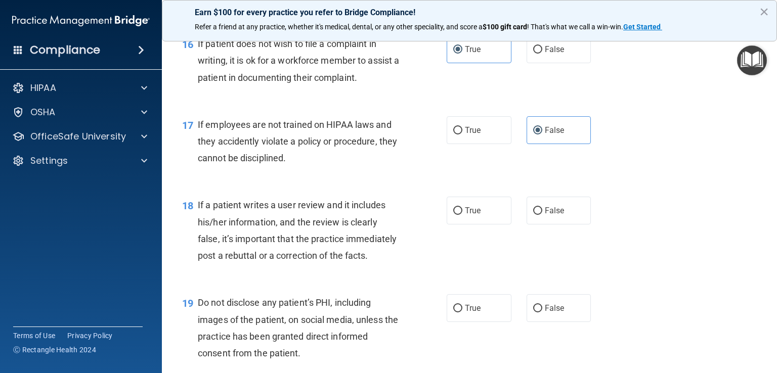
scroll to position [1580, 0]
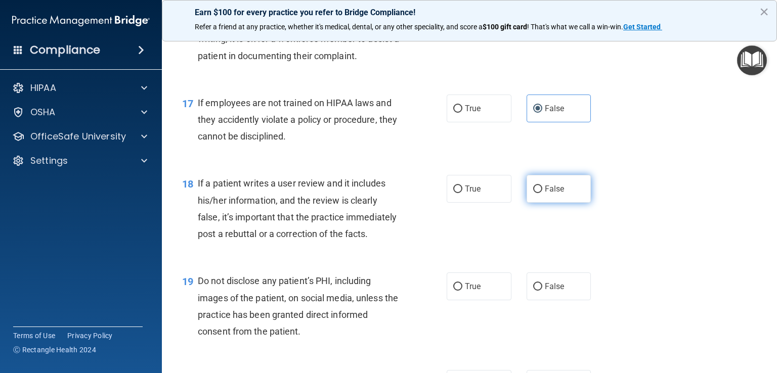
click at [558, 203] on label "False" at bounding box center [559, 189] width 65 height 28
click at [542, 193] on input "False" at bounding box center [537, 190] width 9 height 8
radio input "true"
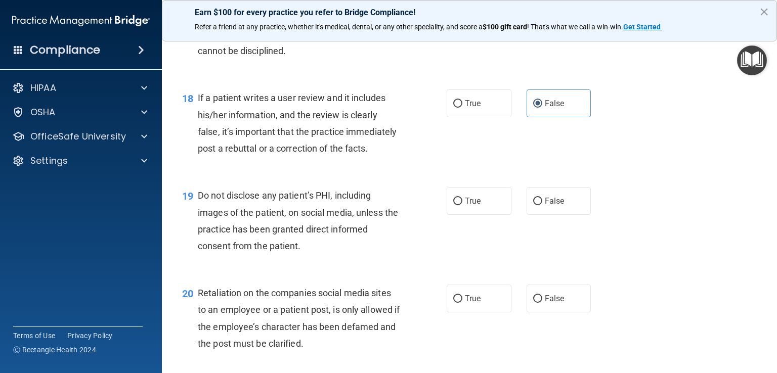
scroll to position [1707, 0]
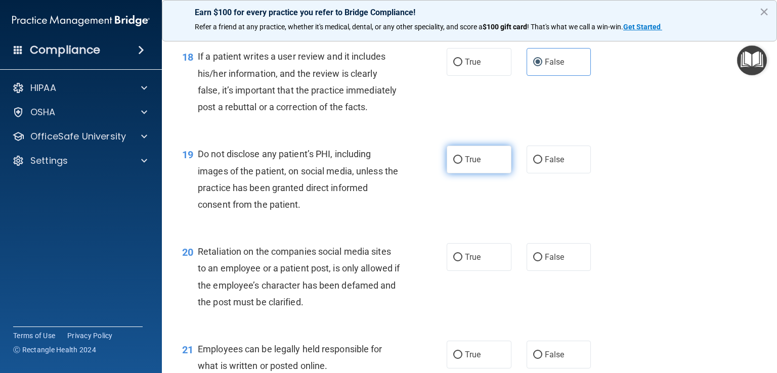
click at [467, 164] on span "True" at bounding box center [473, 160] width 16 height 10
click at [462, 164] on input "True" at bounding box center [457, 160] width 9 height 8
radio input "true"
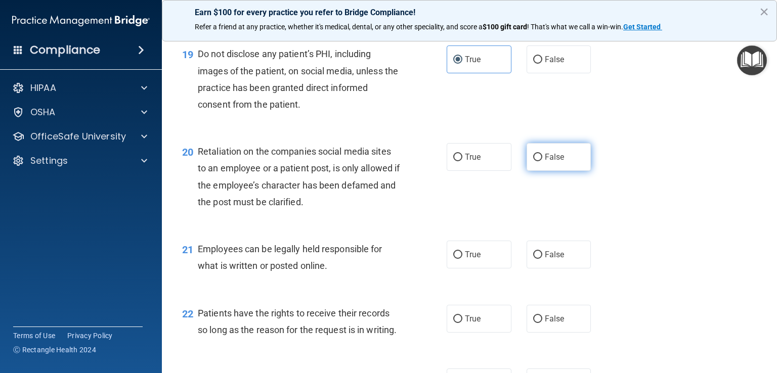
scroll to position [1808, 0]
click at [555, 170] on label "False" at bounding box center [559, 156] width 65 height 28
click at [542, 160] on input "False" at bounding box center [537, 157] width 9 height 8
radio input "true"
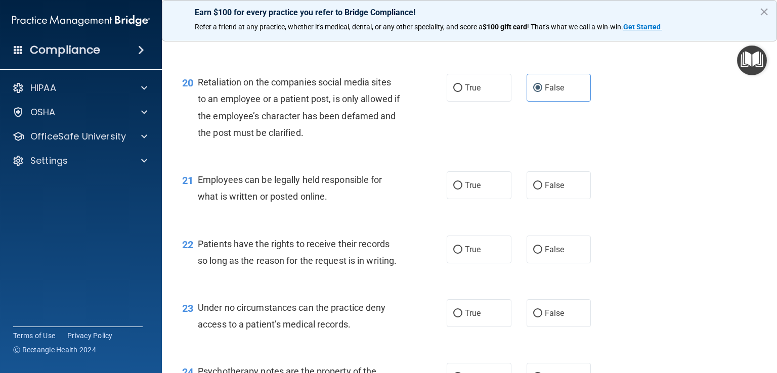
scroll to position [1884, 0]
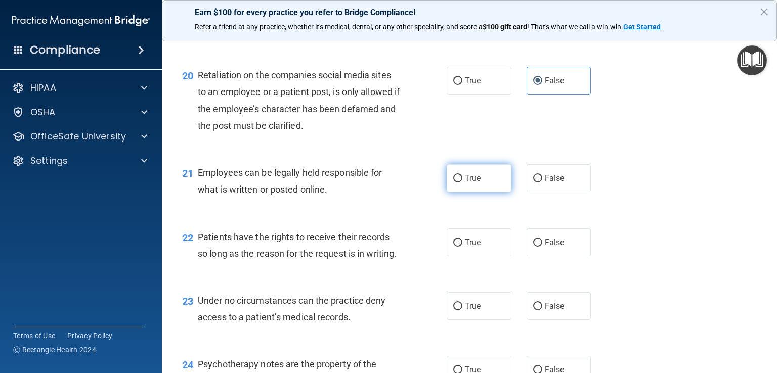
click at [487, 192] on label "True" at bounding box center [479, 178] width 65 height 28
click at [462, 183] on input "True" at bounding box center [457, 179] width 9 height 8
radio input "true"
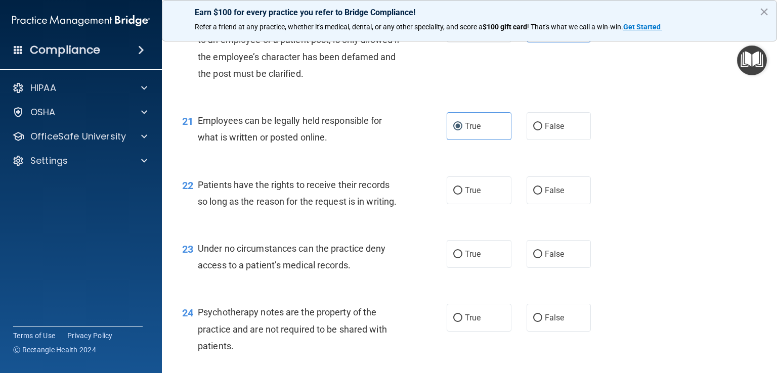
scroll to position [1973, 0]
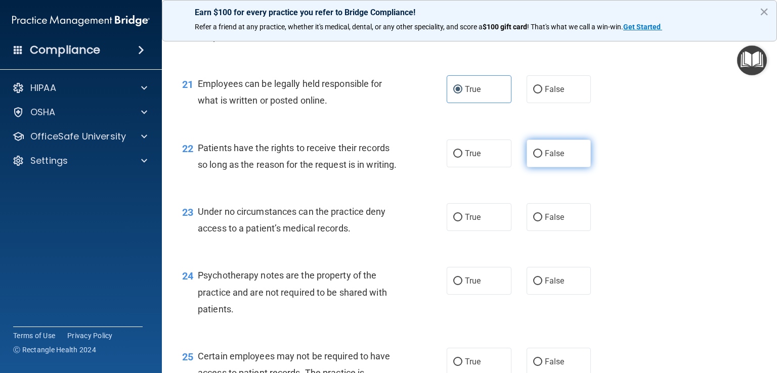
click at [570, 167] on label "False" at bounding box center [559, 154] width 65 height 28
click at [542, 158] on input "False" at bounding box center [537, 154] width 9 height 8
radio input "true"
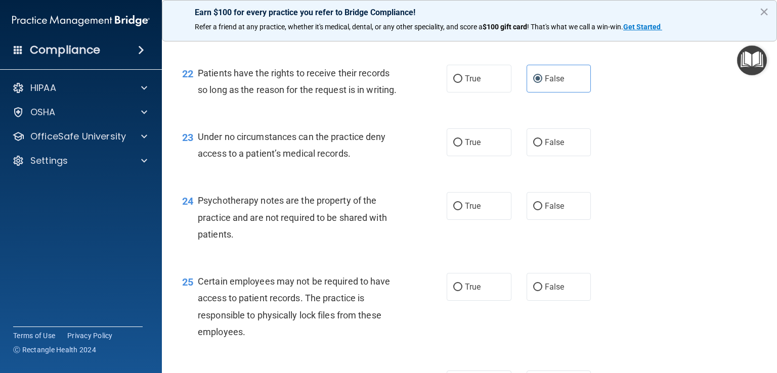
scroll to position [2074, 0]
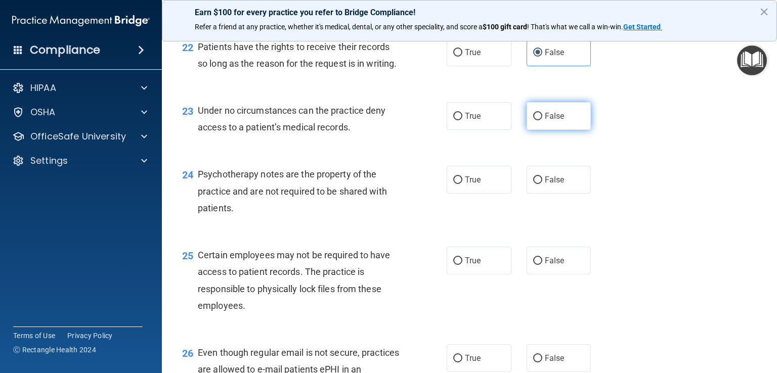
click at [556, 130] on label "False" at bounding box center [559, 116] width 65 height 28
click at [542, 120] on input "False" at bounding box center [537, 117] width 9 height 8
radio input "true"
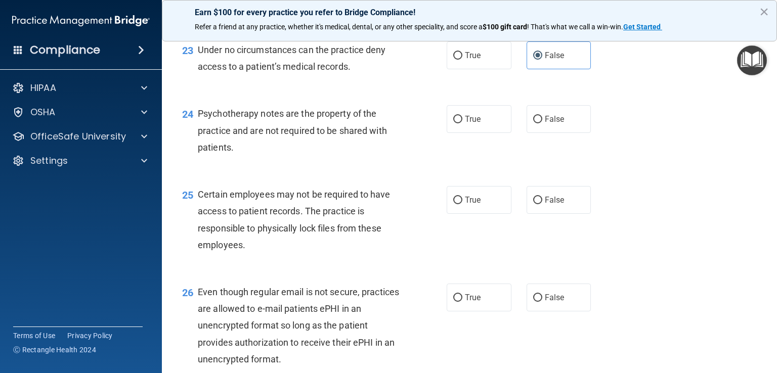
scroll to position [2137, 0]
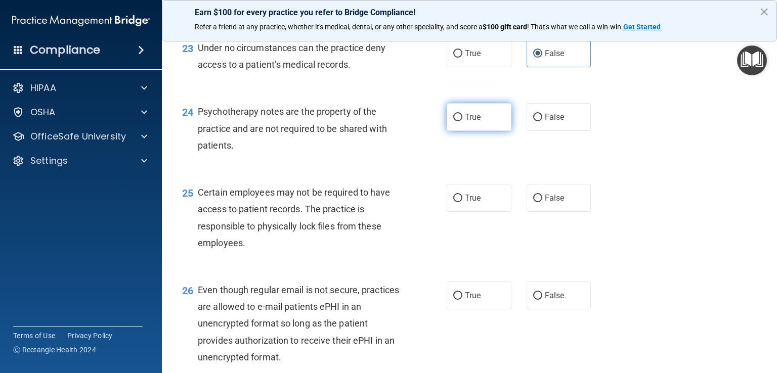
click at [492, 131] on label "True" at bounding box center [479, 117] width 65 height 28
click at [462, 121] on input "True" at bounding box center [457, 118] width 9 height 8
radio input "true"
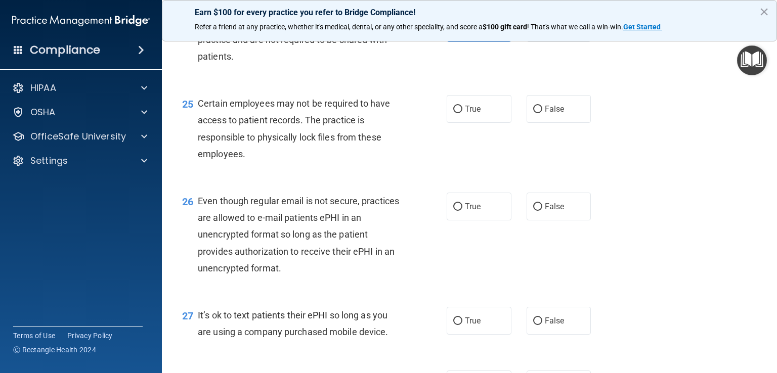
scroll to position [2213, 0]
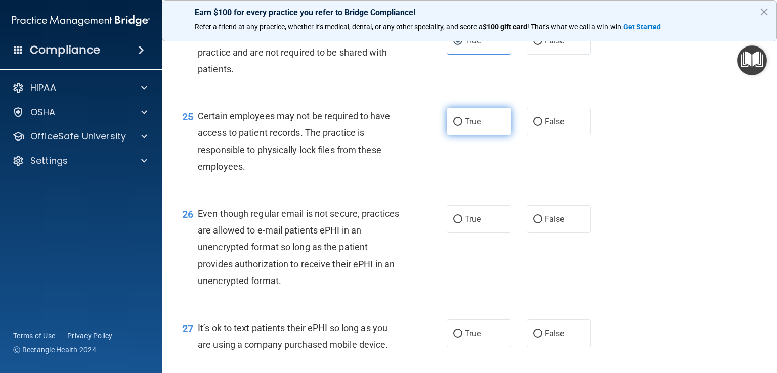
click at [496, 136] on label "True" at bounding box center [479, 122] width 65 height 28
click at [462, 126] on input "True" at bounding box center [457, 122] width 9 height 8
radio input "true"
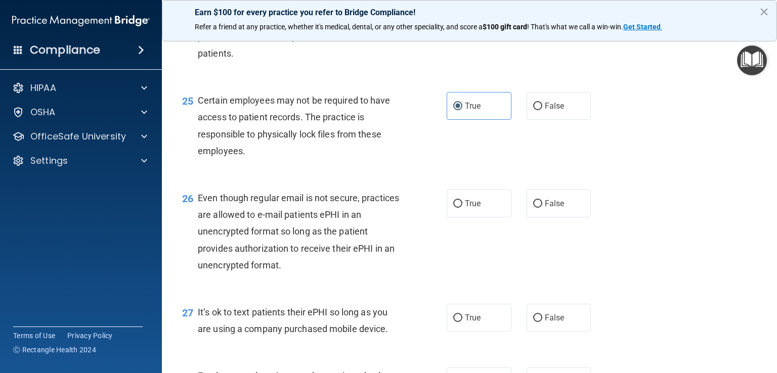
scroll to position [2301, 0]
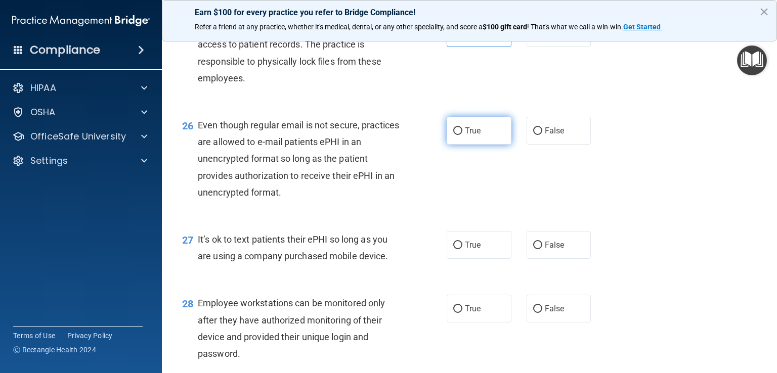
click at [472, 136] on span "True" at bounding box center [473, 131] width 16 height 10
click at [462, 135] on input "True" at bounding box center [457, 131] width 9 height 8
radio input "true"
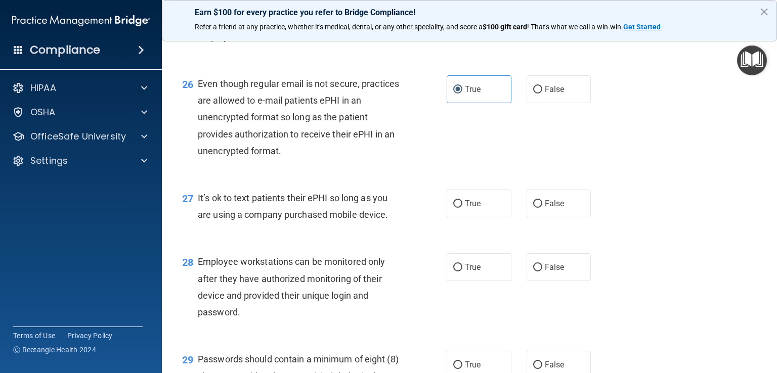
scroll to position [2365, 0]
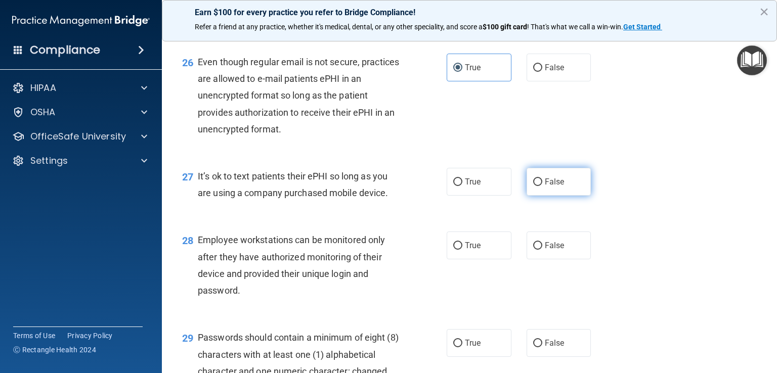
click at [562, 196] on label "False" at bounding box center [559, 182] width 65 height 28
click at [542, 186] on input "False" at bounding box center [537, 183] width 9 height 8
radio input "true"
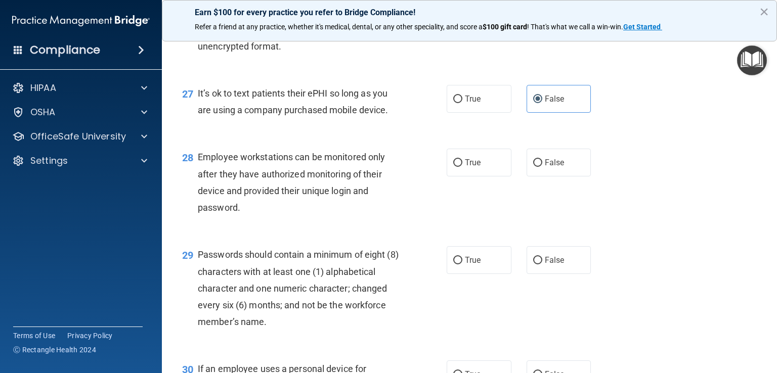
scroll to position [2453, 0]
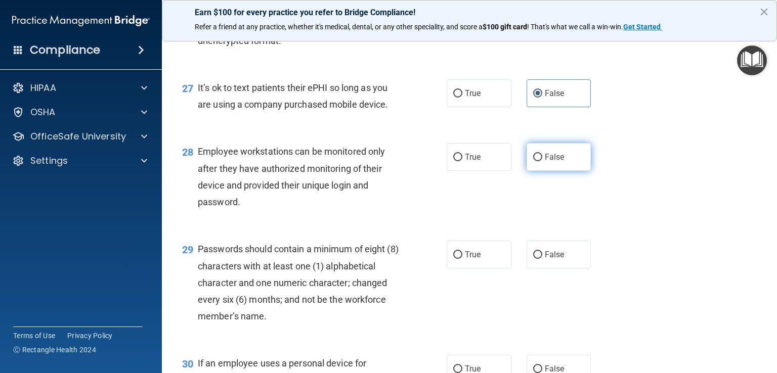
click at [550, 171] on label "False" at bounding box center [559, 157] width 65 height 28
click at [542, 161] on input "False" at bounding box center [537, 158] width 9 height 8
radio input "true"
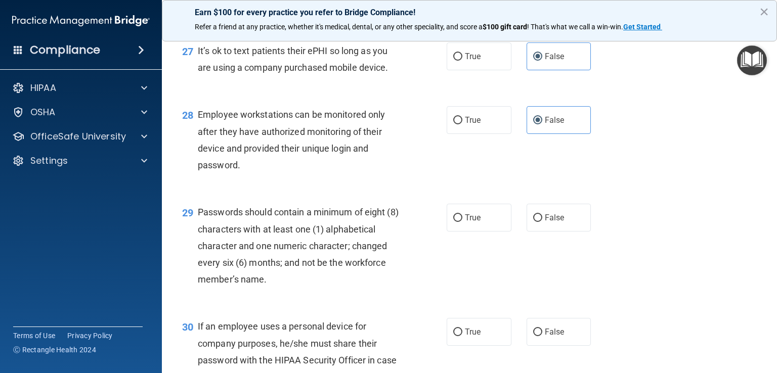
scroll to position [2554, 0]
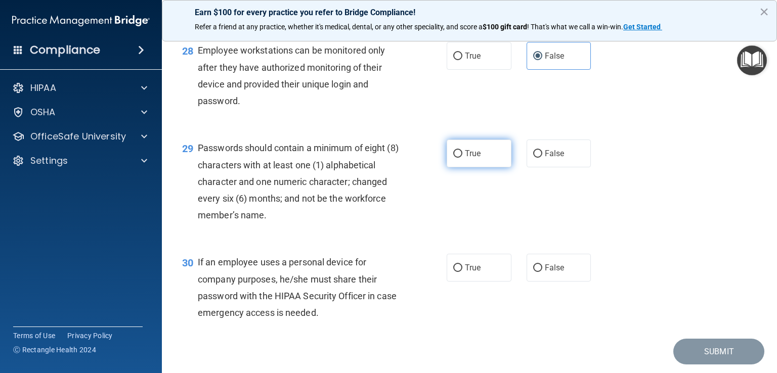
click at [490, 167] on label "True" at bounding box center [479, 154] width 65 height 28
click at [462, 158] on input "True" at bounding box center [457, 154] width 9 height 8
radio input "true"
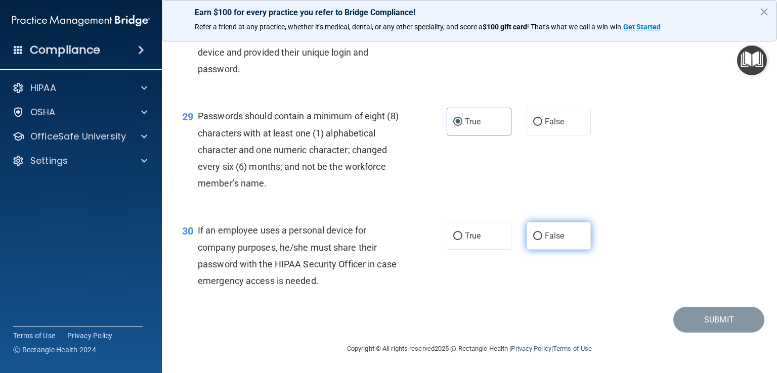
click at [567, 250] on label "False" at bounding box center [559, 236] width 65 height 28
click at [542, 240] on input "False" at bounding box center [537, 237] width 9 height 8
radio input "true"
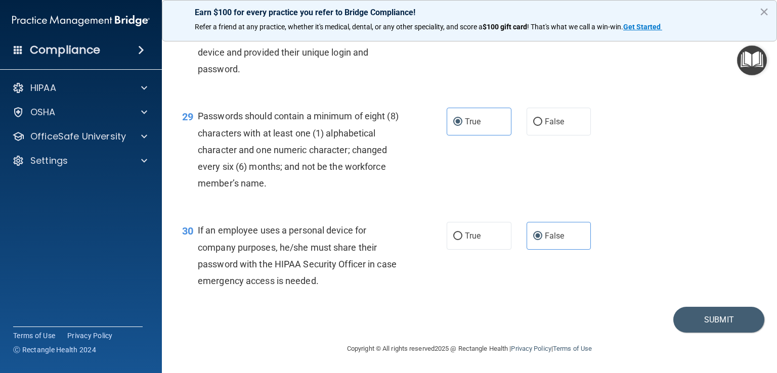
scroll to position [2637, 0]
drag, startPoint x: 702, startPoint y: 314, endPoint x: 696, endPoint y: 308, distance: 8.6
click at [702, 313] on button "Submit" at bounding box center [718, 320] width 91 height 26
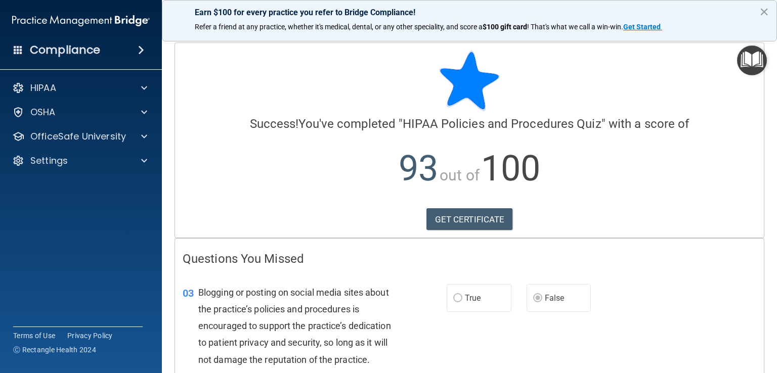
click at [749, 64] on img "Open Resource Center" at bounding box center [752, 61] width 30 height 30
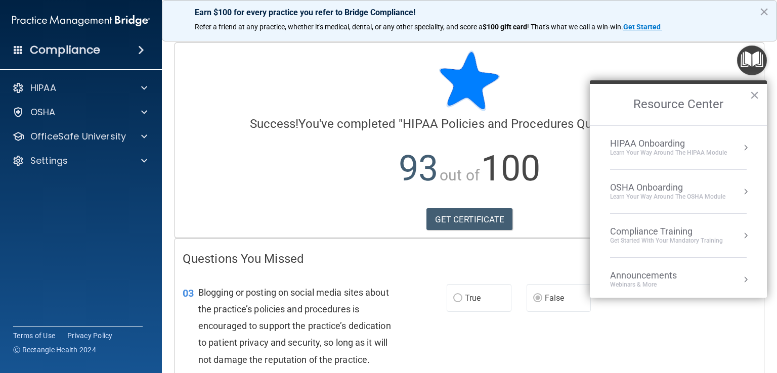
click at [662, 228] on div "Compliance Training" at bounding box center [666, 231] width 113 height 11
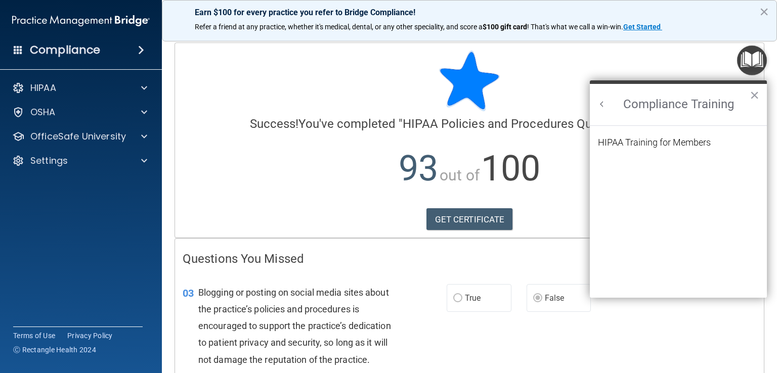
click at [657, 135] on ol "HIPAA Training for Members" at bounding box center [678, 212] width 161 height 173
click at [658, 138] on div "HIPAA Training for Members" at bounding box center [654, 142] width 113 height 9
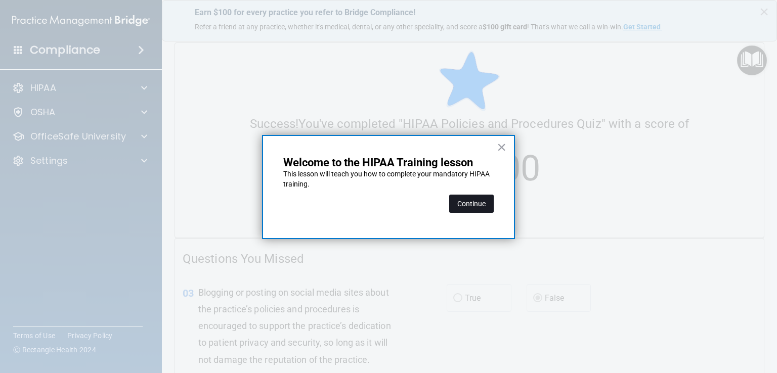
click at [461, 205] on button "Continue" at bounding box center [471, 204] width 45 height 18
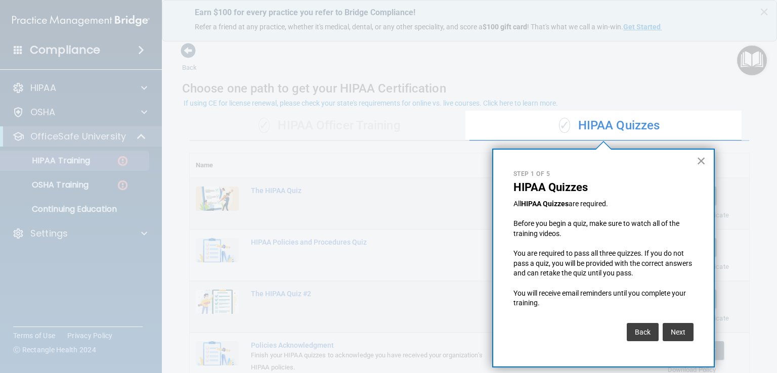
click at [700, 161] on button "×" at bounding box center [702, 161] width 10 height 16
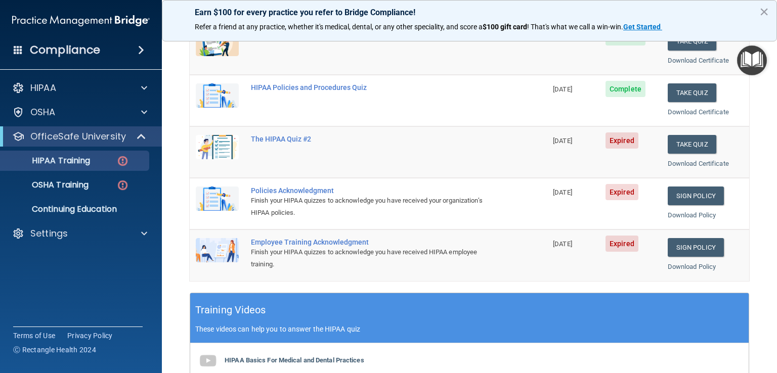
scroll to position [190, 0]
